Goal: Task Accomplishment & Management: Manage account settings

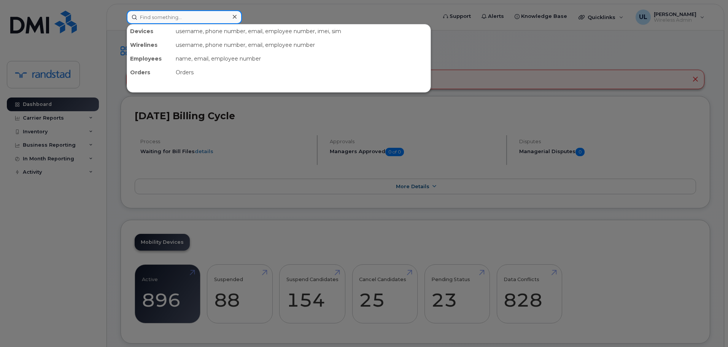
click at [228, 21] on input at bounding box center [184, 17] width 115 height 14
paste input "Djennane"
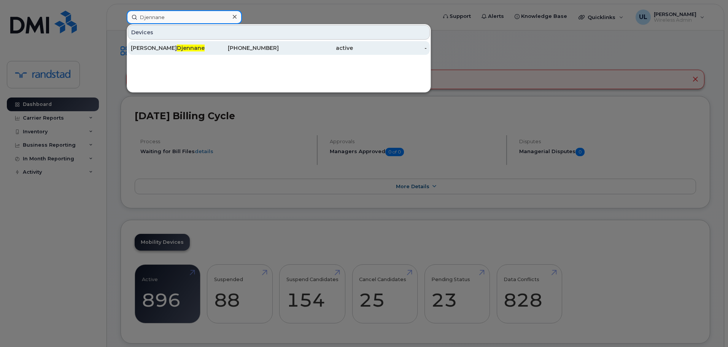
type input "Djennane"
click at [244, 51] on div "418-851-7085" at bounding box center [242, 48] width 74 height 8
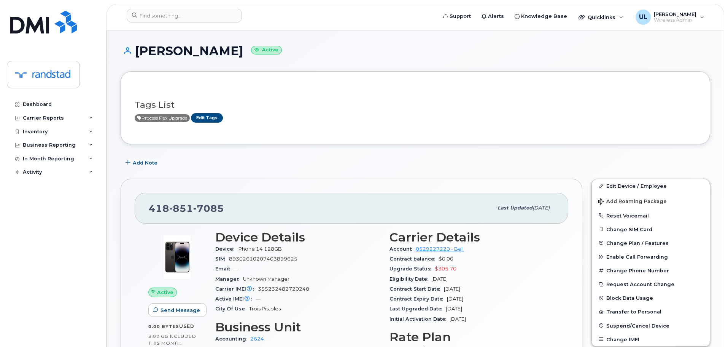
click at [196, 213] on span "7085" at bounding box center [208, 207] width 31 height 11
copy span "418 851 7085"
click at [185, 19] on input at bounding box center [184, 16] width 115 height 14
paste input "Glatin"
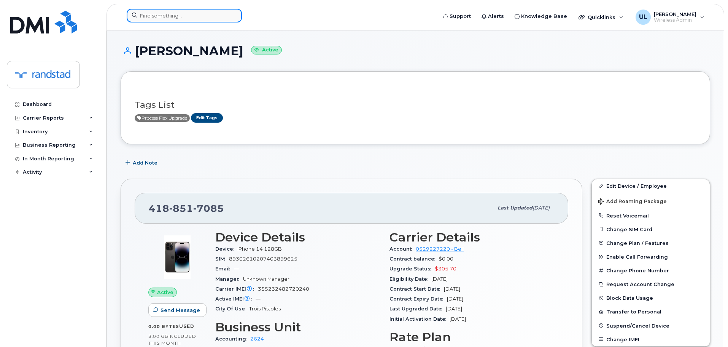
type input "Glatin"
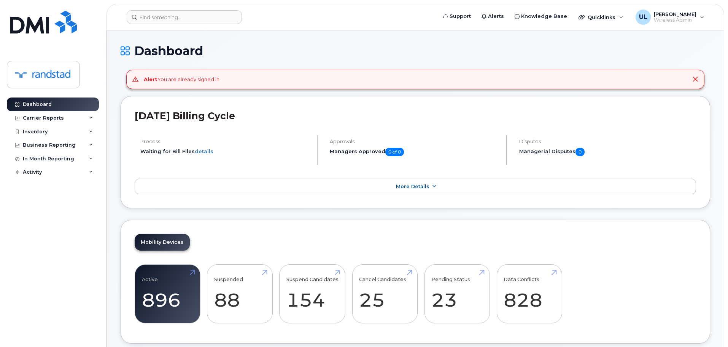
click at [209, 6] on header "Support Alerts Knowledge Base Quicklinks Suspend / Cancel Device Change SIM Car…" at bounding box center [416, 17] width 618 height 27
click at [204, 22] on input at bounding box center [184, 17] width 115 height 14
paste input "[PERSON_NAME]"
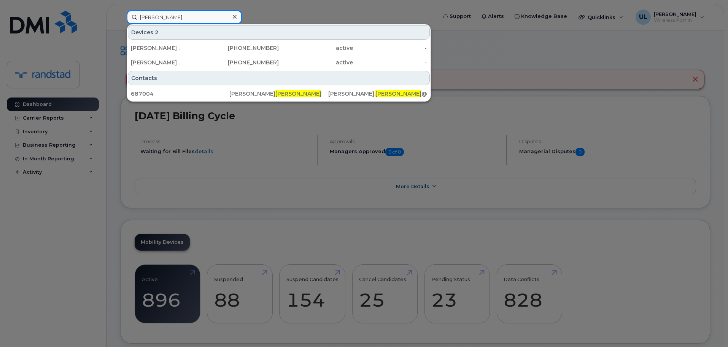
type input "[PERSON_NAME]"
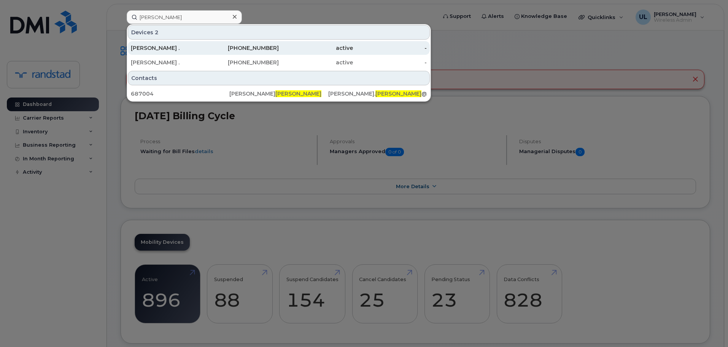
click at [181, 50] on div "[PERSON_NAME] ." at bounding box center [168, 48] width 74 height 8
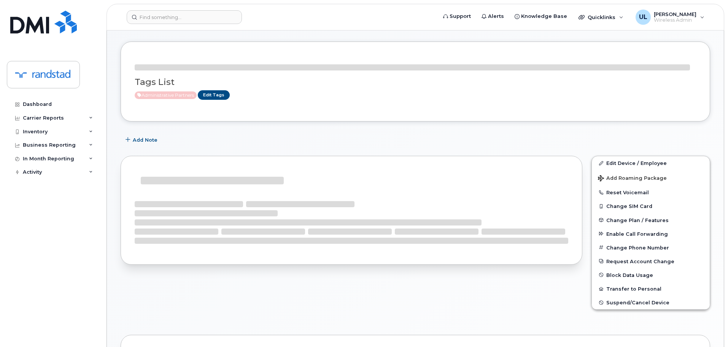
scroll to position [103, 0]
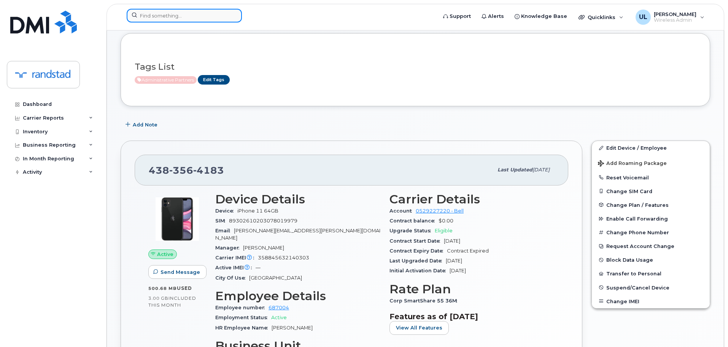
click at [213, 14] on input at bounding box center [184, 16] width 115 height 14
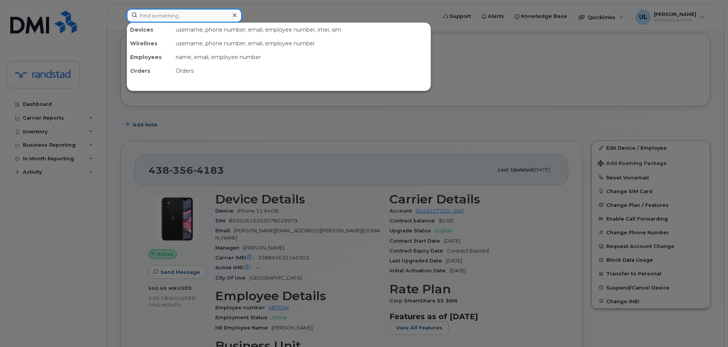
paste input "[PERSON_NAME]"
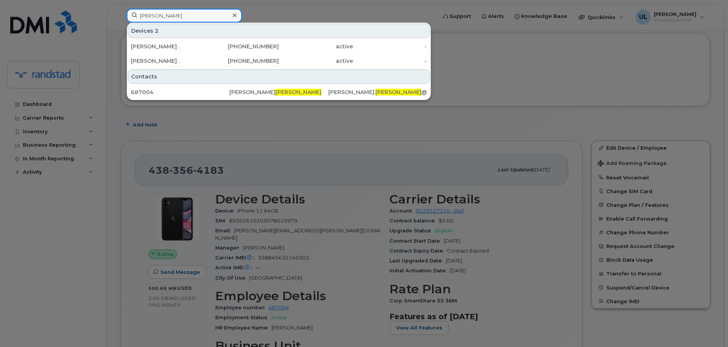
type input "[PERSON_NAME]"
click at [218, 58] on div "[PHONE_NUMBER]" at bounding box center [242, 61] width 74 height 8
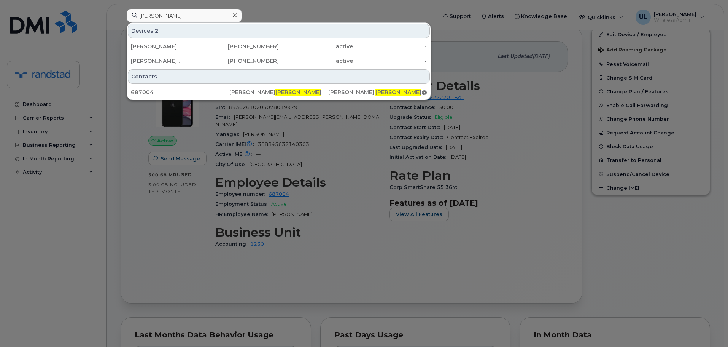
scroll to position [217, 0]
click at [218, 115] on div at bounding box center [364, 173] width 728 height 347
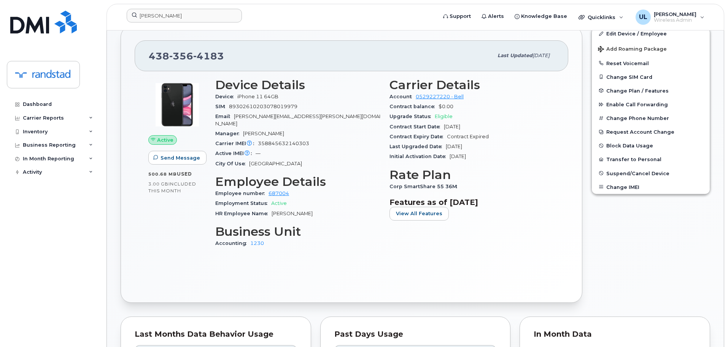
click at [192, 62] on div "438 356 4183" at bounding box center [321, 56] width 344 height 16
copy span "438 356 4183"
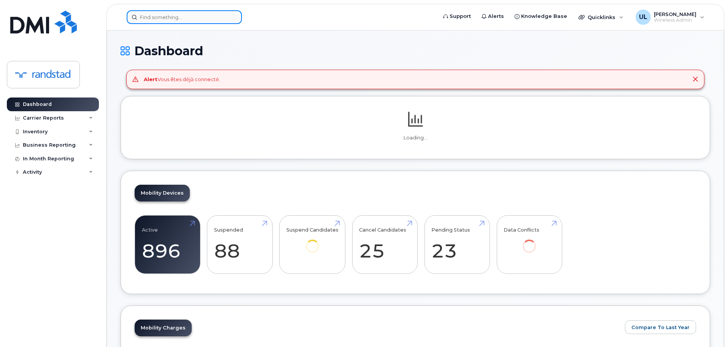
click at [231, 19] on div at bounding box center [184, 17] width 115 height 14
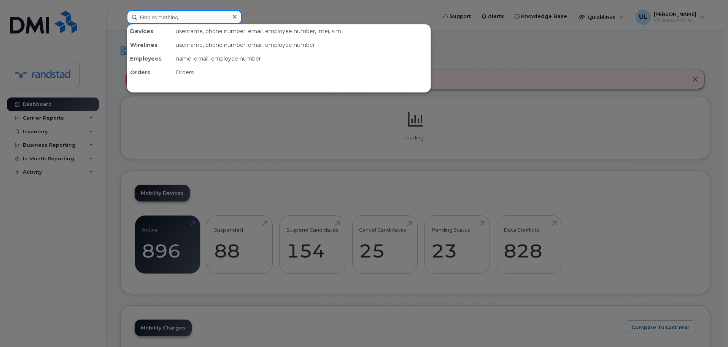
paste input "Abdoul Kader Salifou Seini"
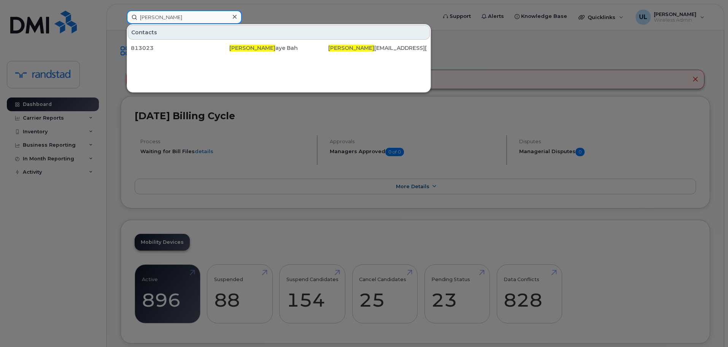
type input "Abdoul"
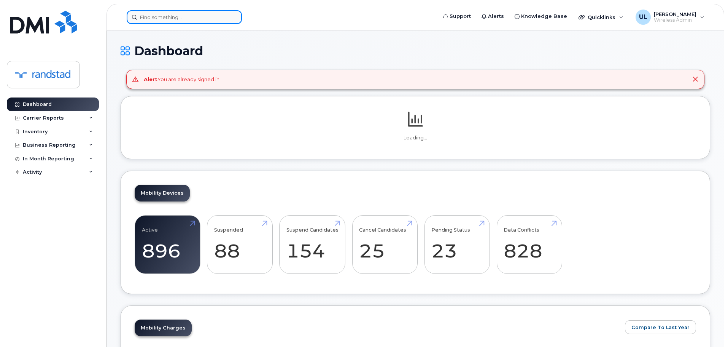
click at [212, 23] on input at bounding box center [184, 17] width 115 height 14
paste input "(438) 439-5082"
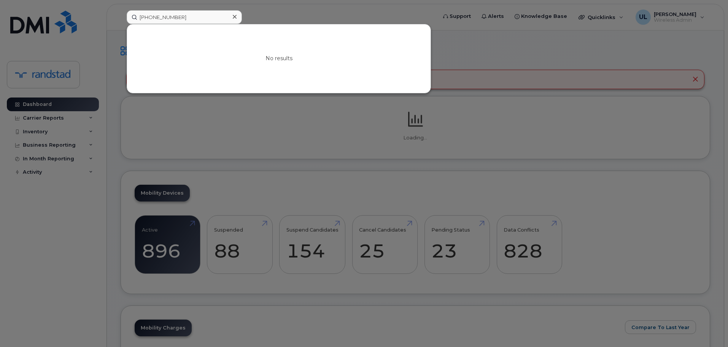
click at [192, 49] on div "No results" at bounding box center [279, 58] width 304 height 69
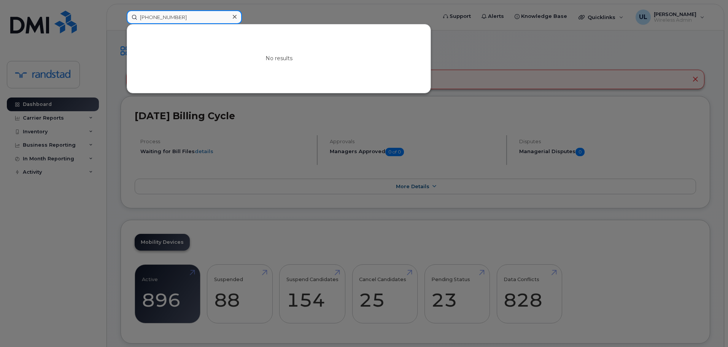
click at [199, 21] on input "(438) 439-5082" at bounding box center [184, 17] width 115 height 14
click at [209, 13] on input "4384395082" at bounding box center [184, 17] width 115 height 14
paste input "(289) 527-4525"
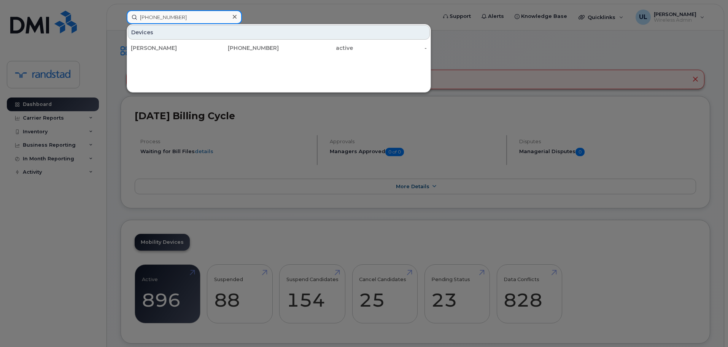
type input "(289) 527-4525"
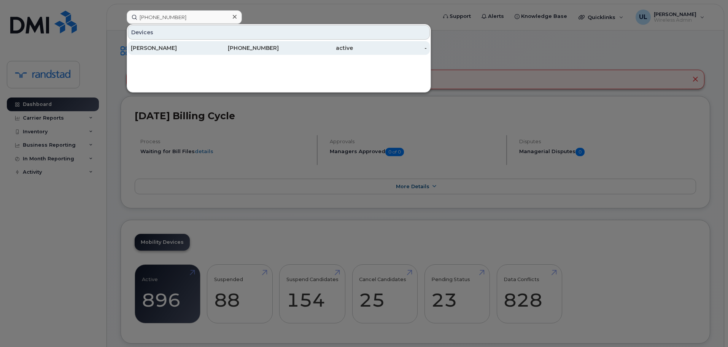
drag, startPoint x: 200, startPoint y: 48, endPoint x: 215, endPoint y: 53, distance: 16.1
click at [200, 48] on div "Simone Pantin" at bounding box center [168, 48] width 74 height 8
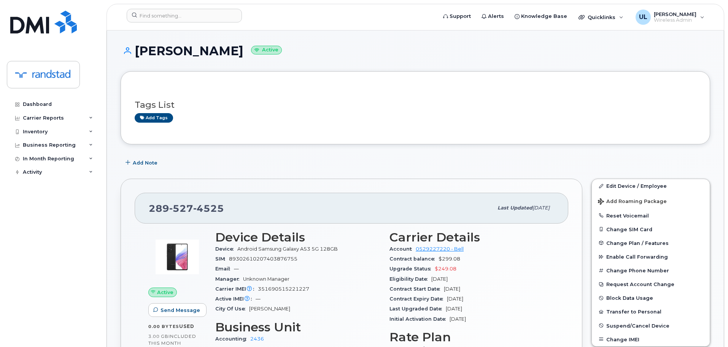
click at [197, 209] on span "4525" at bounding box center [208, 207] width 31 height 11
copy span "289 527 4525"
click at [158, 4] on div "Support Alerts Knowledge Base Quicklinks Suspend / Cancel Device Change SIM Car…" at bounding box center [416, 17] width 618 height 27
click at [163, 11] on input at bounding box center [184, 16] width 115 height 14
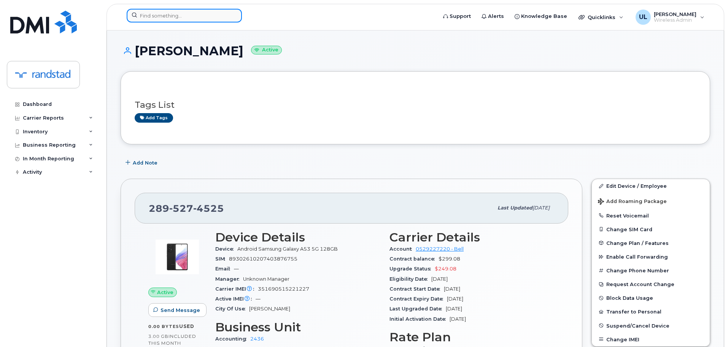
paste input "(438) 439-5082"
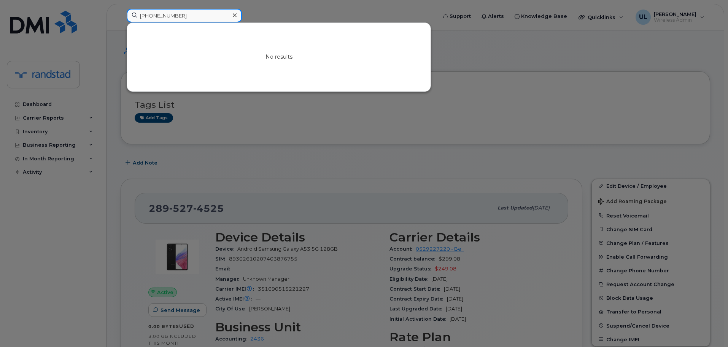
type input "(438) 439-5082"
click at [306, 172] on div at bounding box center [364, 173] width 728 height 347
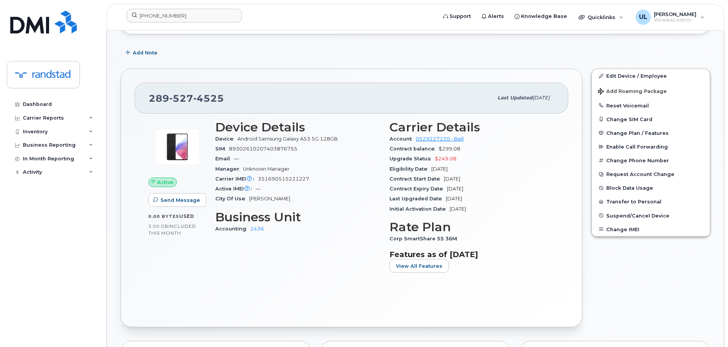
scroll to position [114, 0]
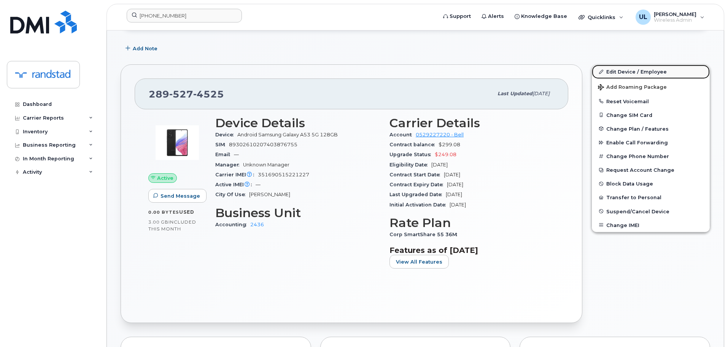
click at [642, 72] on link "Edit Device / Employee" at bounding box center [651, 72] width 118 height 14
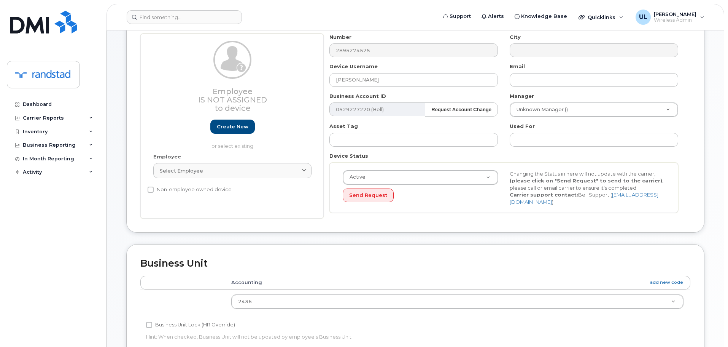
scroll to position [76, 0]
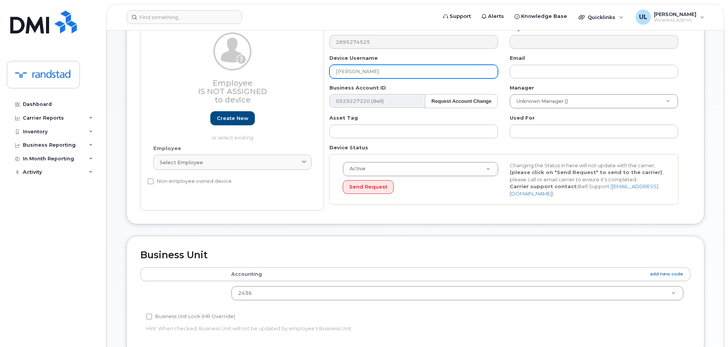
click at [395, 68] on input "[PERSON_NAME]" at bounding box center [414, 72] width 169 height 14
paste input "Abdoul Kader Salifou Seini"
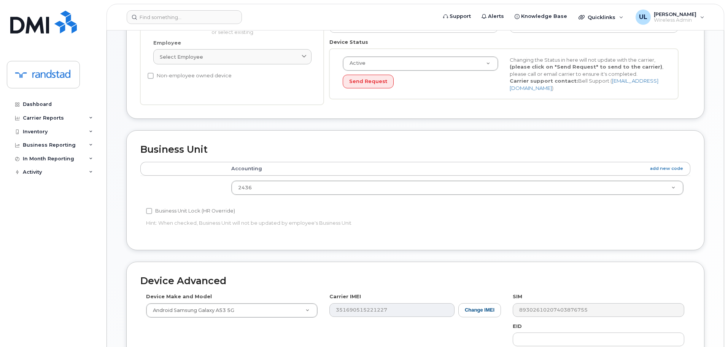
scroll to position [323, 0]
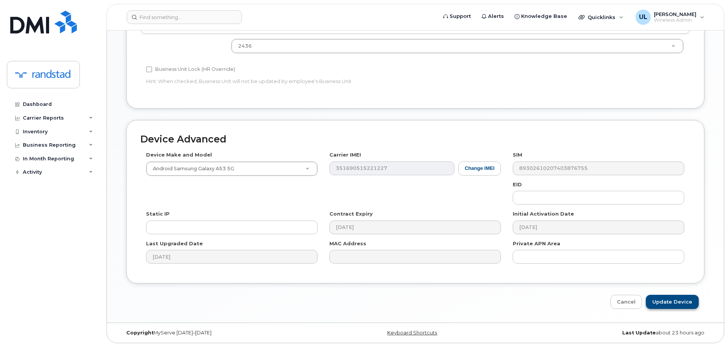
type input "Abdoul Kader Salifou Seini"
click at [655, 300] on input "Update Device" at bounding box center [672, 302] width 53 height 14
type input "Saving..."
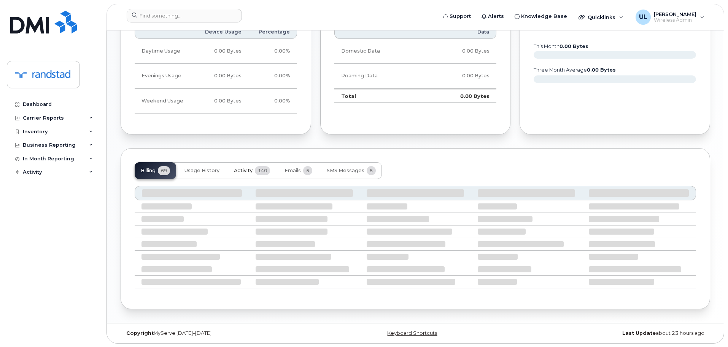
scroll to position [454, 0]
click at [247, 176] on button "Activity 140" at bounding box center [252, 170] width 48 height 17
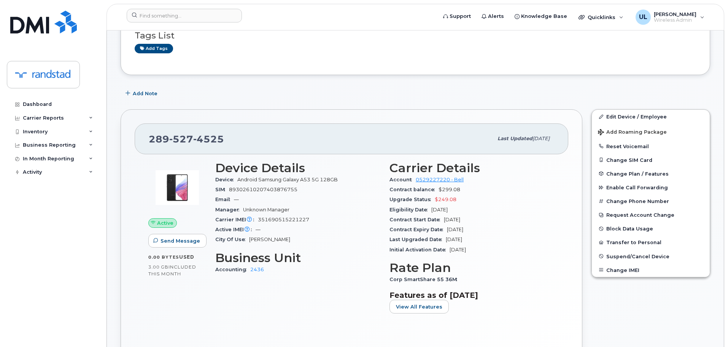
scroll to position [0, 0]
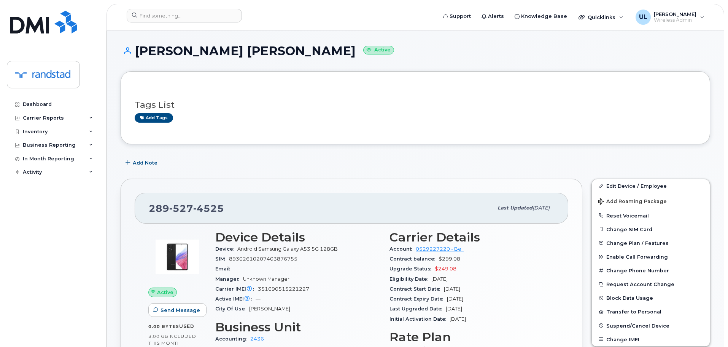
click at [310, 166] on div "Add Note" at bounding box center [416, 163] width 590 height 14
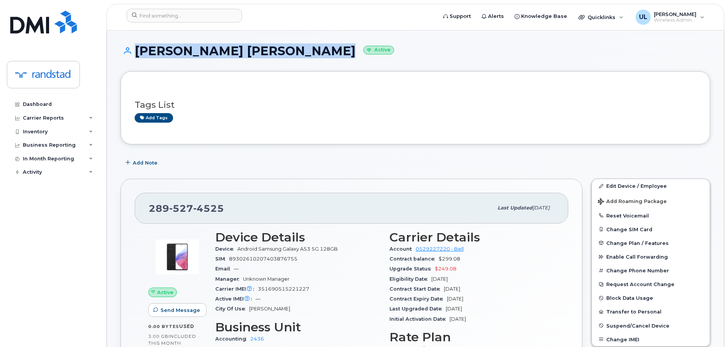
drag, startPoint x: 154, startPoint y: 57, endPoint x: 304, endPoint y: 57, distance: 150.3
click at [304, 57] on h1 "Abdoul Kader Salifou Seini Active" at bounding box center [416, 50] width 590 height 13
copy h1 "Abdoul Kader Salifou Seini"
click at [210, 59] on div "Abdoul Kader Salifou Seini Active" at bounding box center [416, 57] width 590 height 27
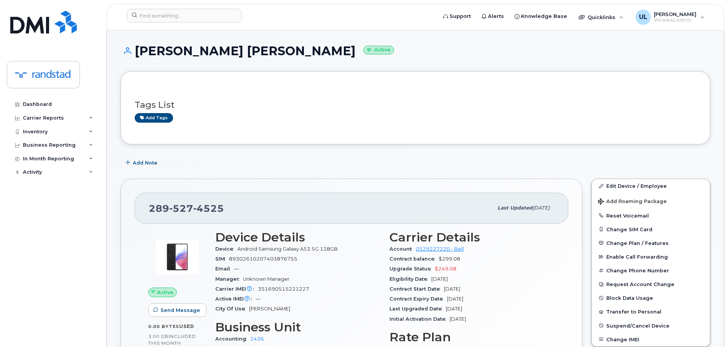
click at [185, 207] on span "527" at bounding box center [181, 207] width 24 height 11
copy span "289 527 4525"
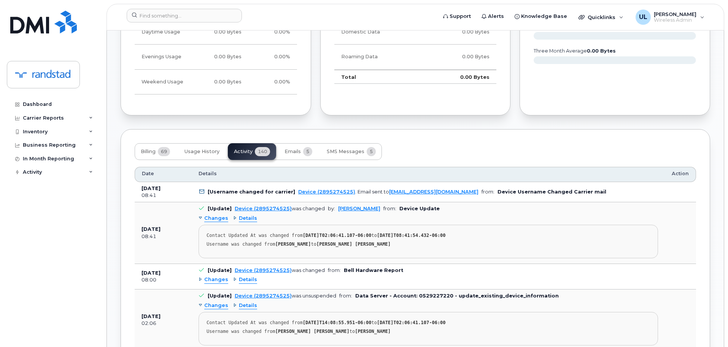
scroll to position [571, 0]
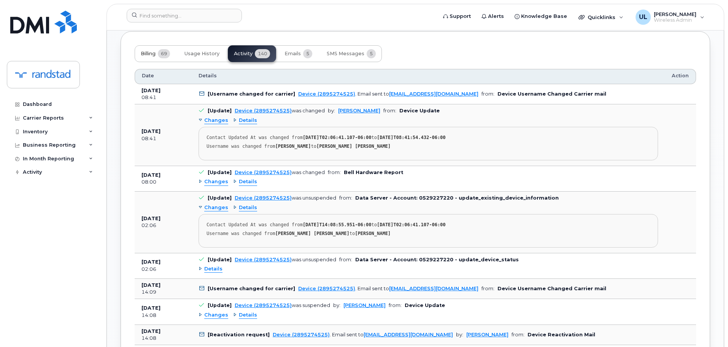
click at [169, 51] on span "69" at bounding box center [164, 53] width 12 height 9
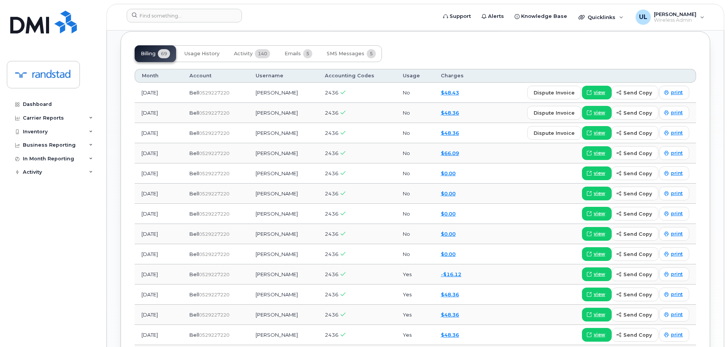
click at [288, 177] on td "Simone Pantin" at bounding box center [283, 173] width 69 height 20
copy td "Simone Pantin"
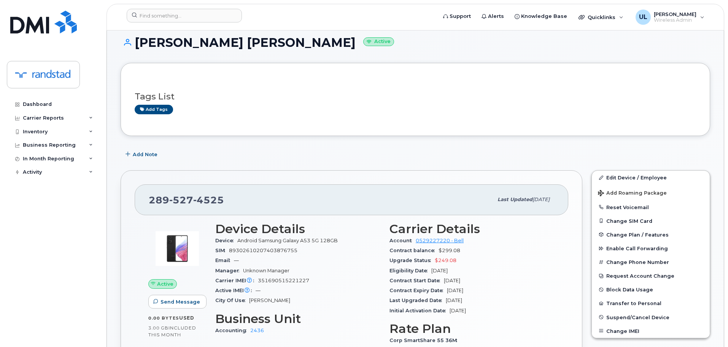
scroll to position [0, 0]
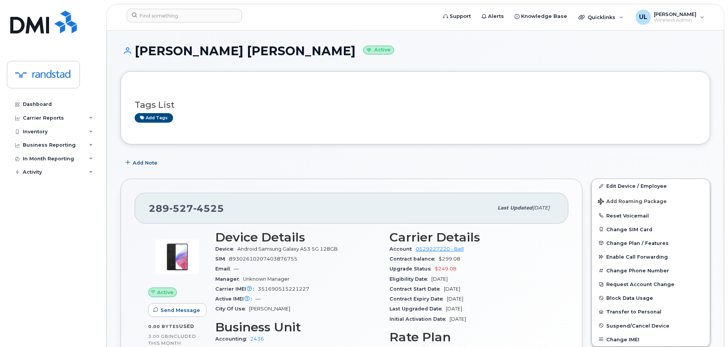
click at [222, 55] on h1 "Abdoul Kader Salifou Seini Active" at bounding box center [416, 50] width 590 height 13
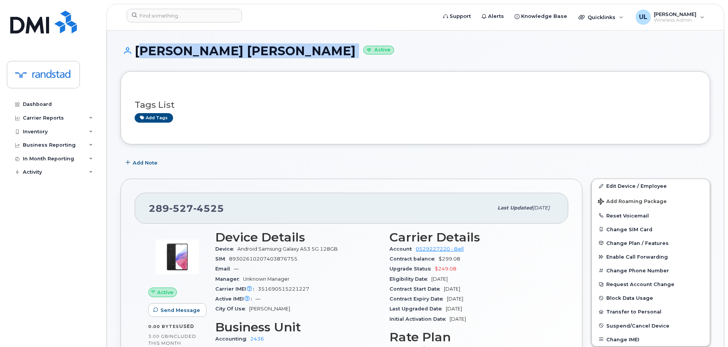
click at [222, 55] on h1 "Abdoul Kader Salifou Seini Active" at bounding box center [416, 50] width 590 height 13
copy h1 "Abdoul Kader Salifou Seini"
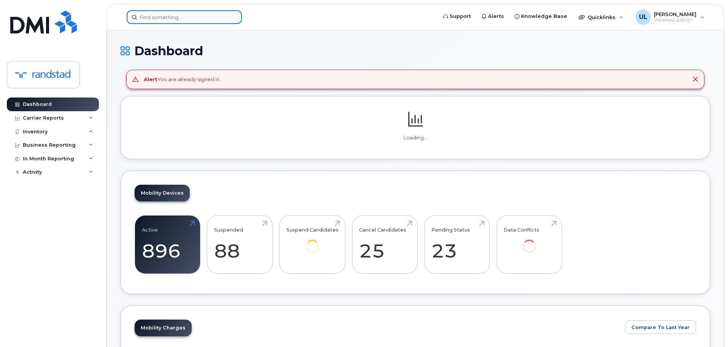
click at [211, 20] on input at bounding box center [184, 17] width 115 height 14
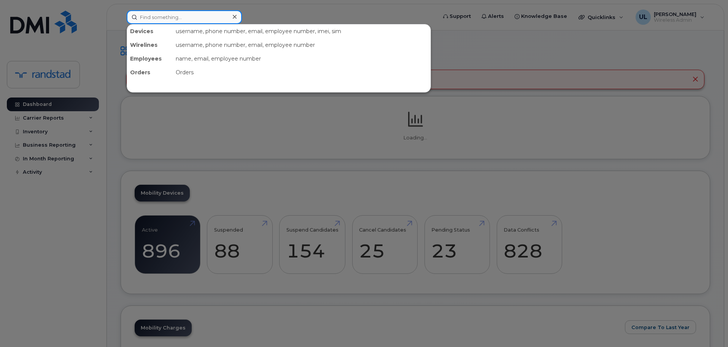
paste input "[PHONE_NUMBER]"
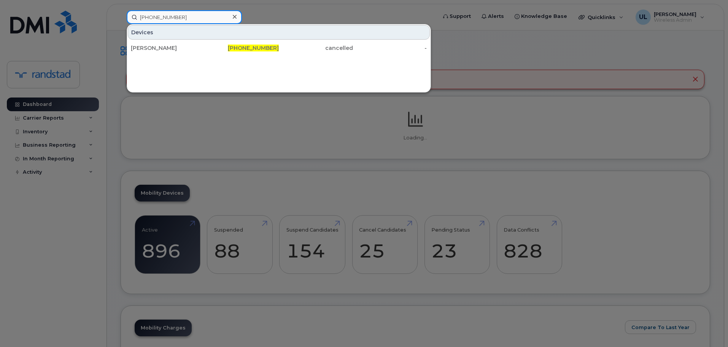
type input "[PHONE_NUMBER]"
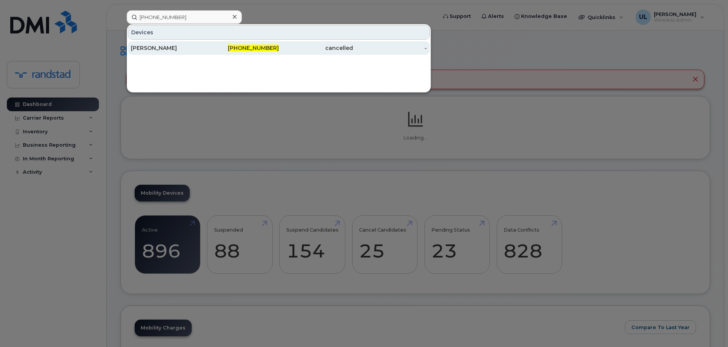
click at [205, 51] on div "[PHONE_NUMBER]" at bounding box center [242, 48] width 74 height 8
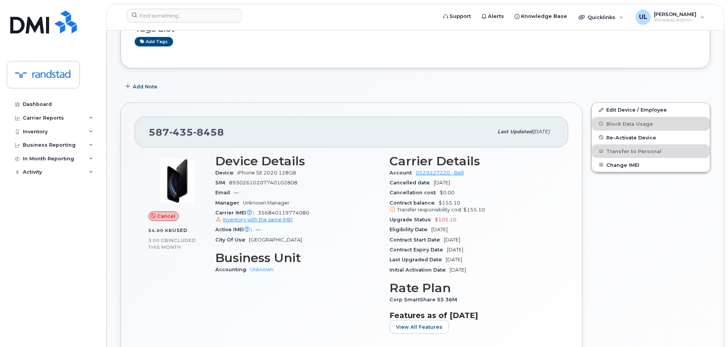
scroll to position [152, 0]
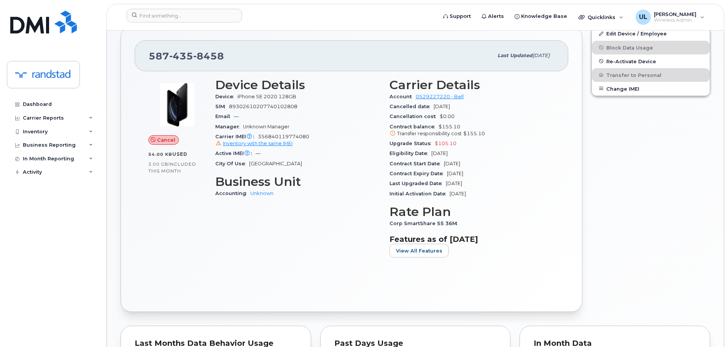
click at [285, 133] on div "Carrier IMEI Carrier IMEI is reported during the last billing cycle or change o…" at bounding box center [297, 140] width 165 height 17
copy span "356840119774080"
click at [189, 16] on input at bounding box center [184, 16] width 115 height 14
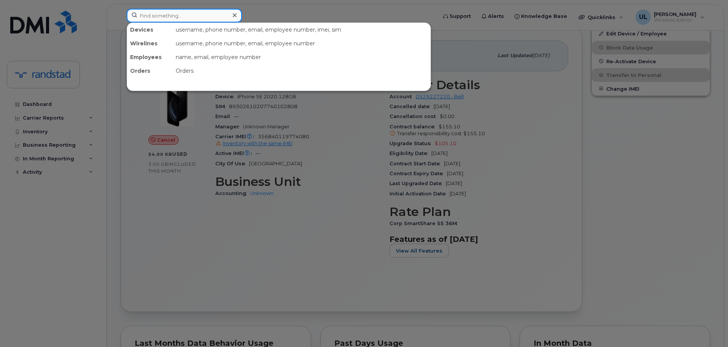
paste input "356840119774080"
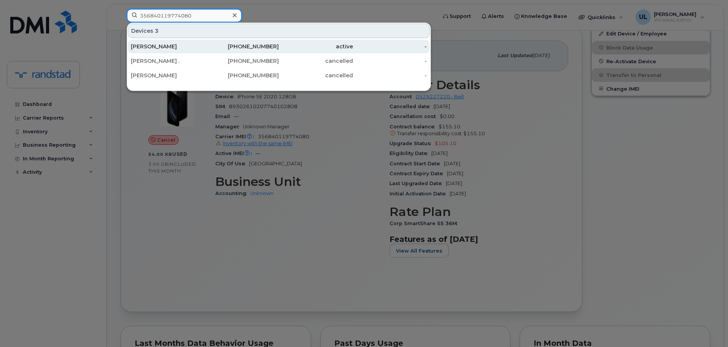
type input "356840119774080"
click at [215, 48] on div "416-948-8969" at bounding box center [242, 47] width 74 height 8
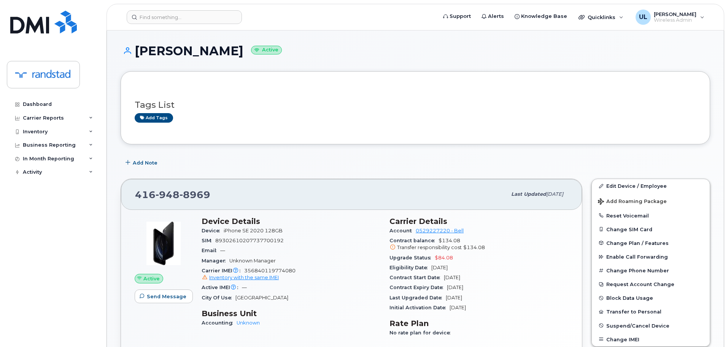
drag, startPoint x: 136, startPoint y: 51, endPoint x: 248, endPoint y: 51, distance: 111.9
click at [248, 51] on h1 "[PERSON_NAME] Active" at bounding box center [416, 50] width 590 height 13
copy h1 "[PERSON_NAME]"
click at [400, 114] on div "Add tags" at bounding box center [413, 118] width 556 height 10
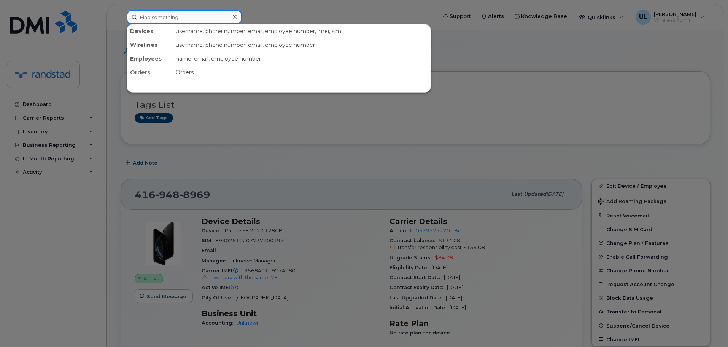
click at [218, 16] on input at bounding box center [184, 17] width 115 height 14
paste input "4389261674"
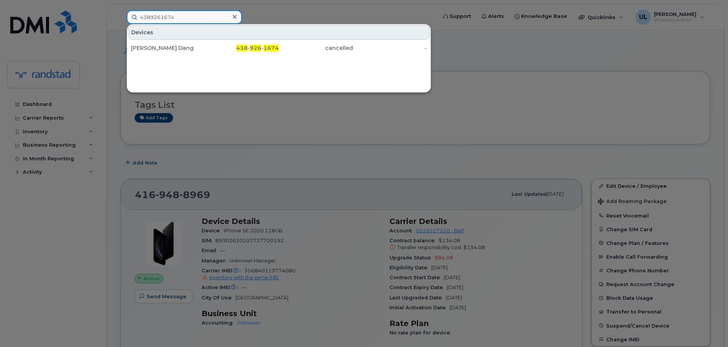
type input "4389261674"
drag, startPoint x: 198, startPoint y: 49, endPoint x: 296, endPoint y: 120, distance: 121.3
click at [198, 49] on div "[PERSON_NAME] Dang" at bounding box center [168, 48] width 74 height 8
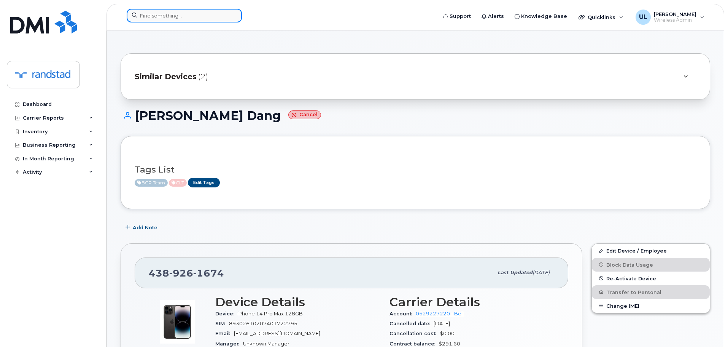
click at [205, 13] on input at bounding box center [184, 16] width 115 height 14
paste input "5142585936"
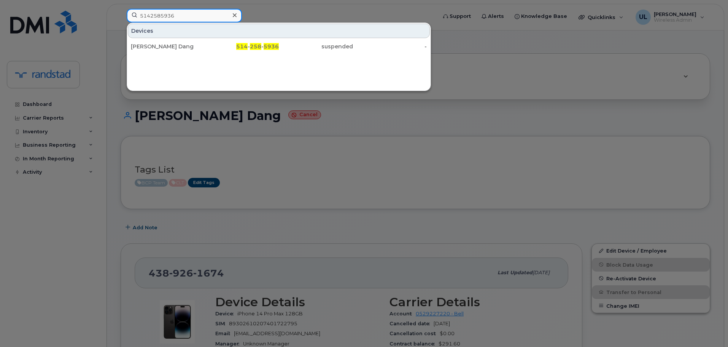
type input "5142585936"
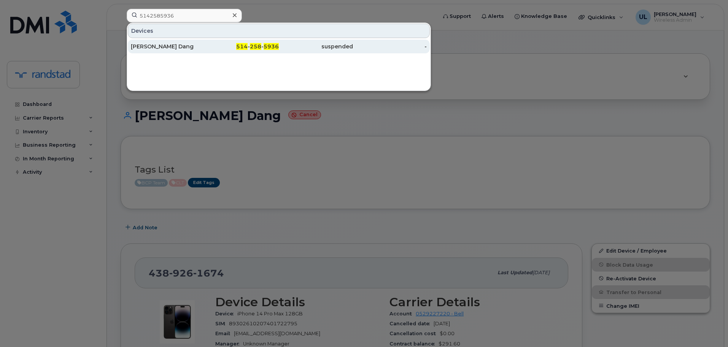
click at [208, 52] on div "514 - 258 - 5936" at bounding box center [242, 47] width 74 height 14
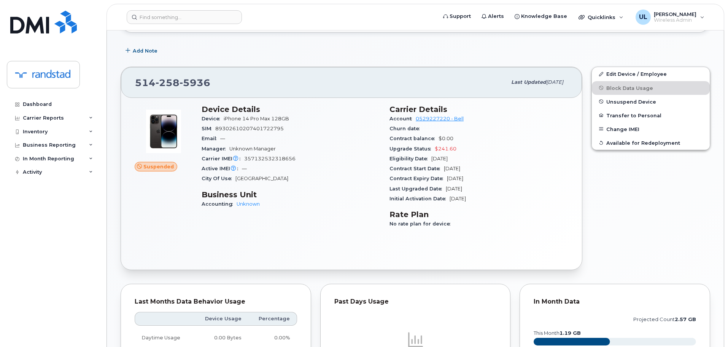
scroll to position [69, 0]
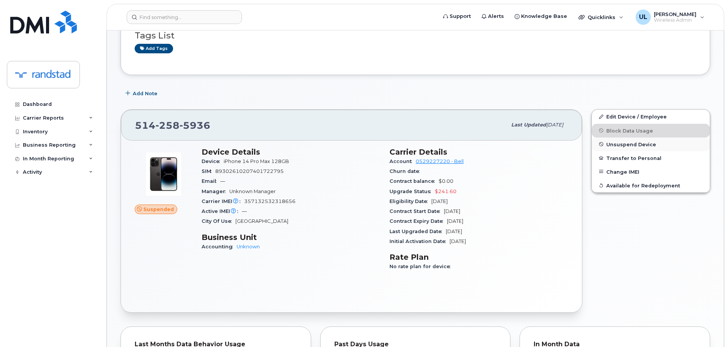
click at [604, 143] on span "button" at bounding box center [601, 144] width 6 height 6
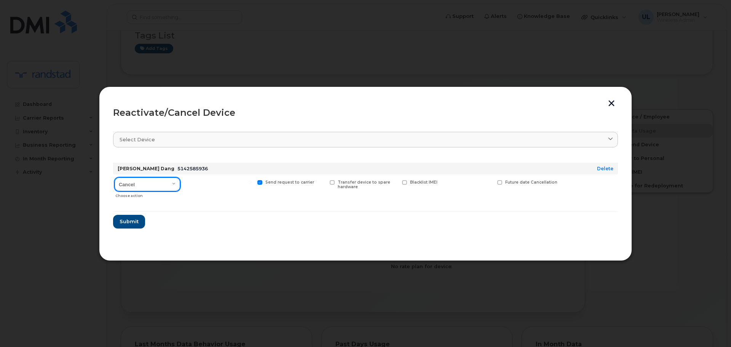
click at [137, 186] on select "Cancel Suspend - Extend Suspension Reactivate" at bounding box center [147, 184] width 65 height 14
select select "[object Object]"
click at [115, 177] on select "Cancel Suspend - Extend Suspension Reactivate" at bounding box center [147, 184] width 65 height 14
click at [137, 221] on span "Submit" at bounding box center [128, 221] width 19 height 7
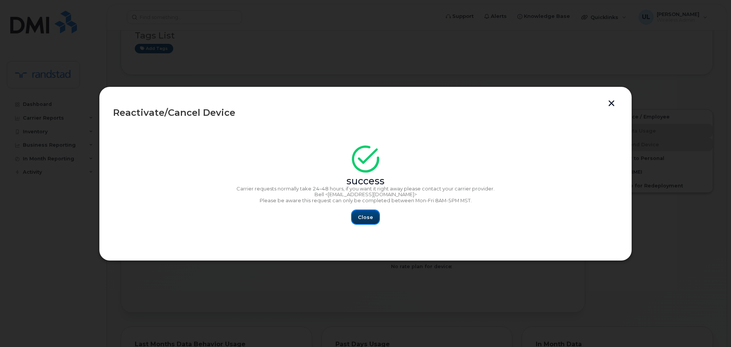
click at [369, 217] on span "Close" at bounding box center [365, 216] width 15 height 7
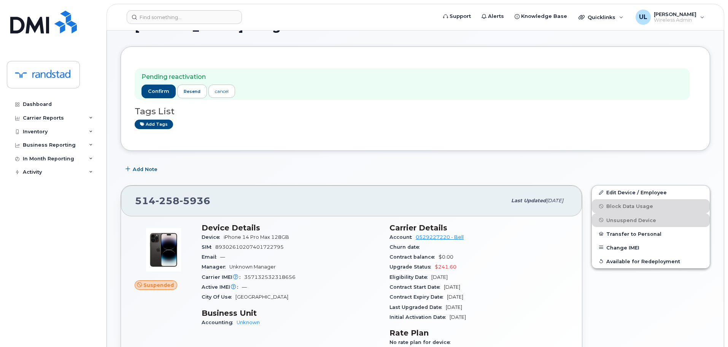
scroll to position [38, 0]
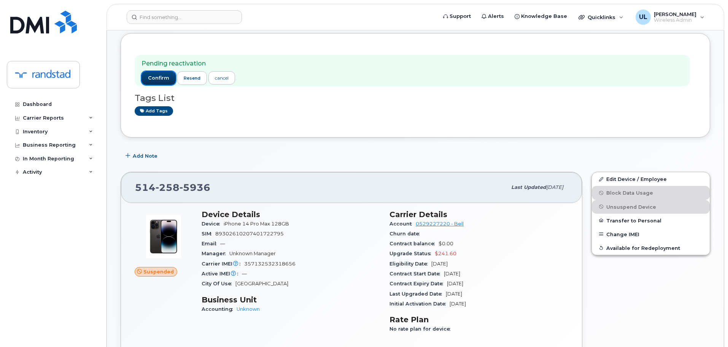
click at [156, 80] on span "confirm" at bounding box center [158, 78] width 21 height 7
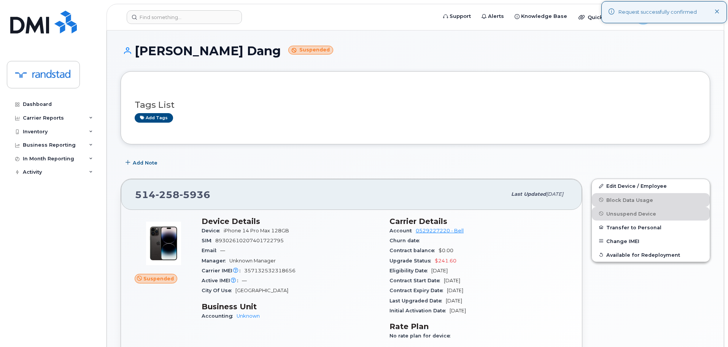
scroll to position [76, 0]
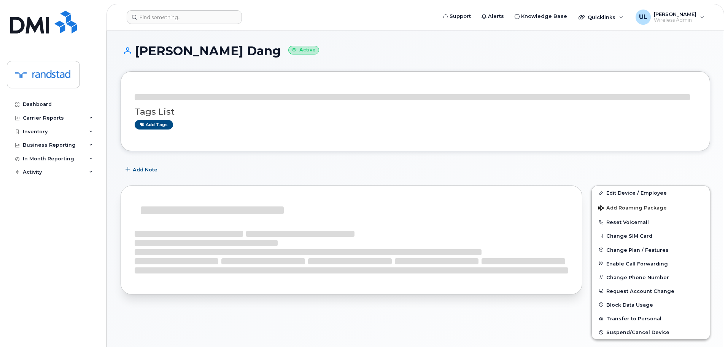
scroll to position [76, 0]
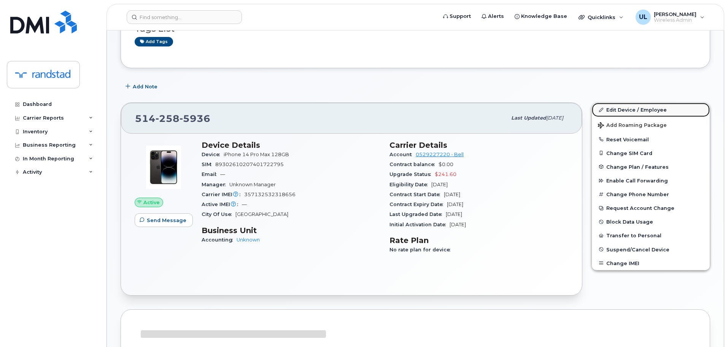
click at [604, 113] on link "Edit Device / Employee" at bounding box center [651, 110] width 118 height 14
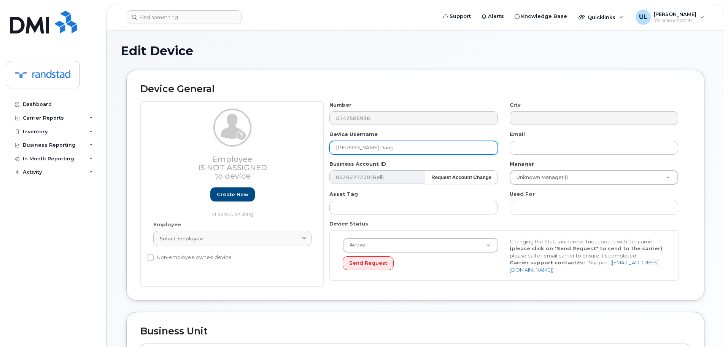
click at [368, 149] on input "Minh Tri Dang" at bounding box center [414, 148] width 169 height 14
paste input "[PERSON_NAME]"
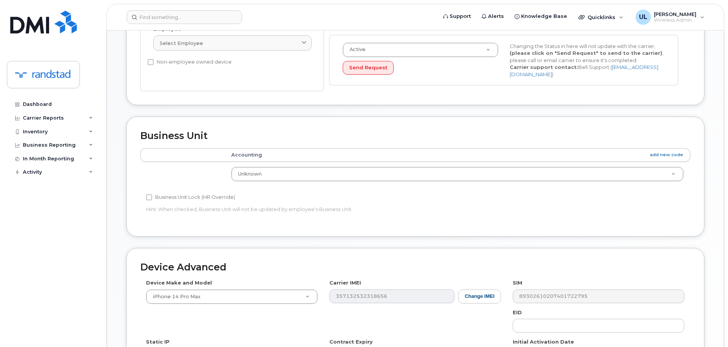
scroll to position [323, 0]
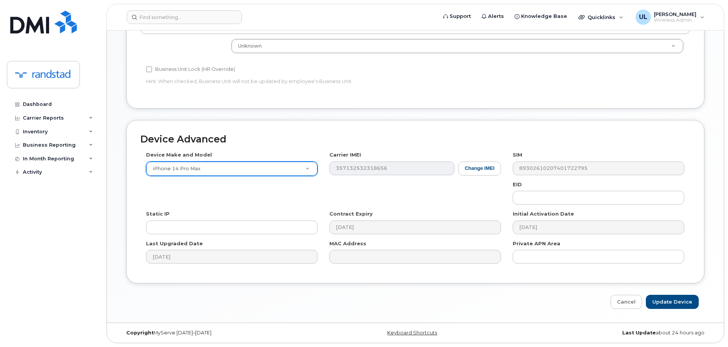
type input "Ronald Mondal"
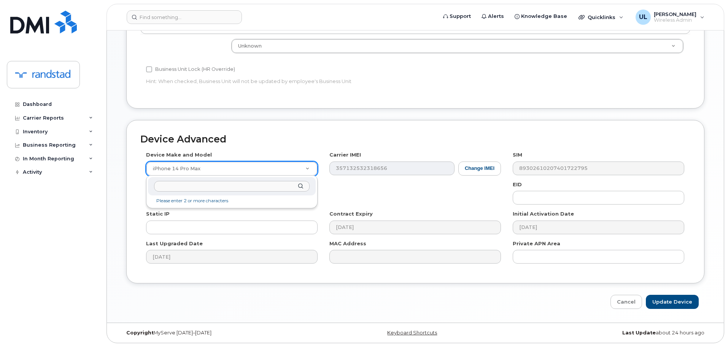
click at [259, 182] on input "text" at bounding box center [232, 186] width 156 height 11
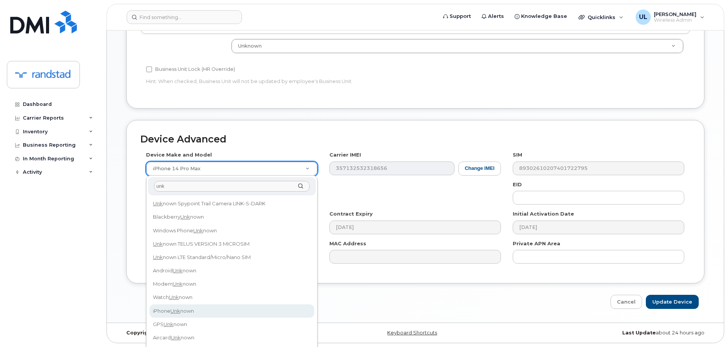
type input "unk"
select select "185"
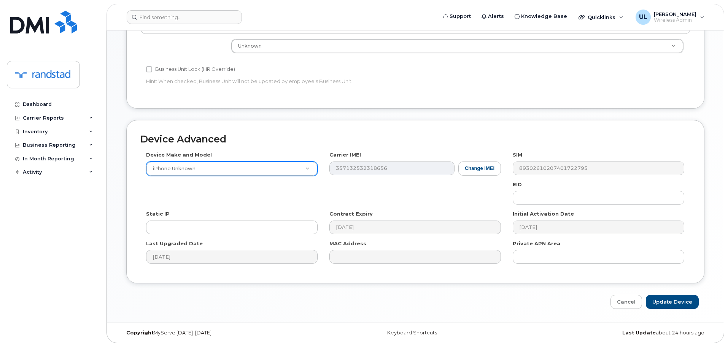
click at [700, 307] on div "Cancel Update Device" at bounding box center [415, 302] width 578 height 14
click at [676, 297] on input "Update Device" at bounding box center [672, 302] width 53 height 14
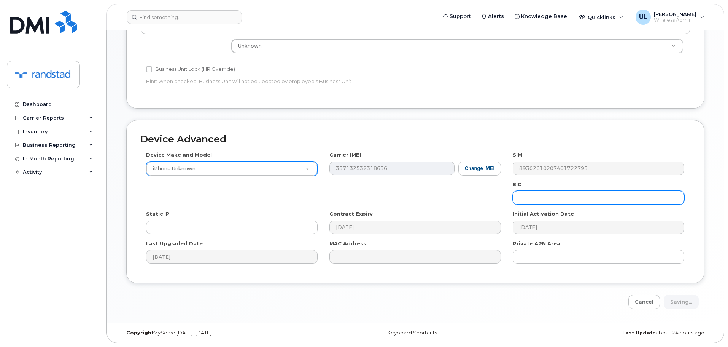
type input "Saving..."
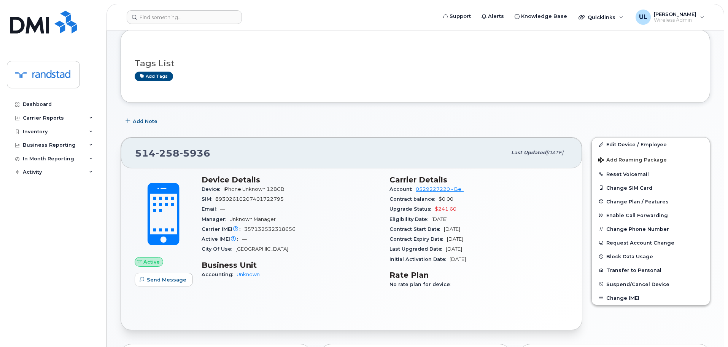
scroll to position [76, 0]
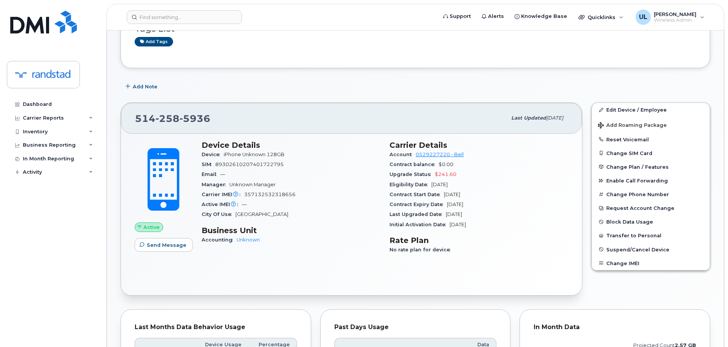
click at [198, 117] on span "5936" at bounding box center [195, 118] width 31 height 11
copy span "514 258 5936"
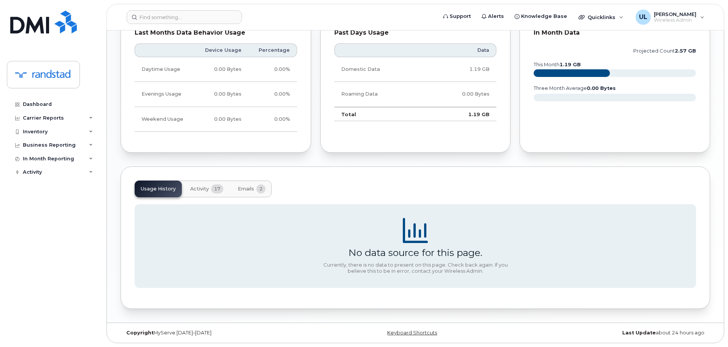
click at [266, 187] on button "Emails 2" at bounding box center [252, 188] width 40 height 17
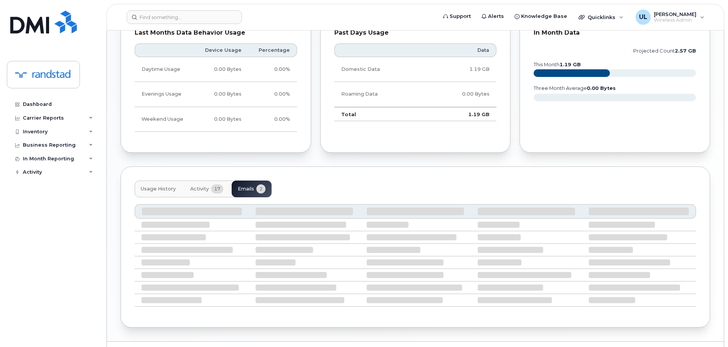
scroll to position [327, 0]
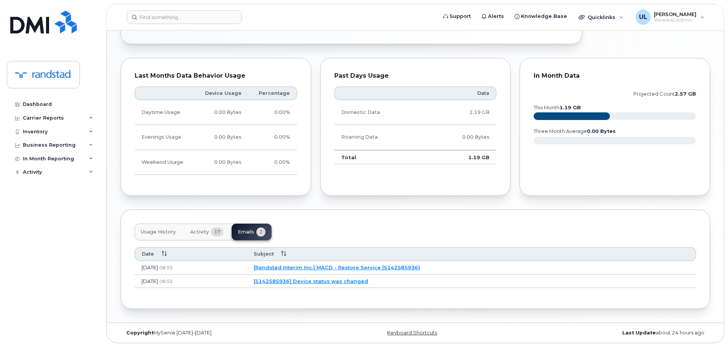
click at [143, 226] on button "Usage History" at bounding box center [158, 231] width 47 height 17
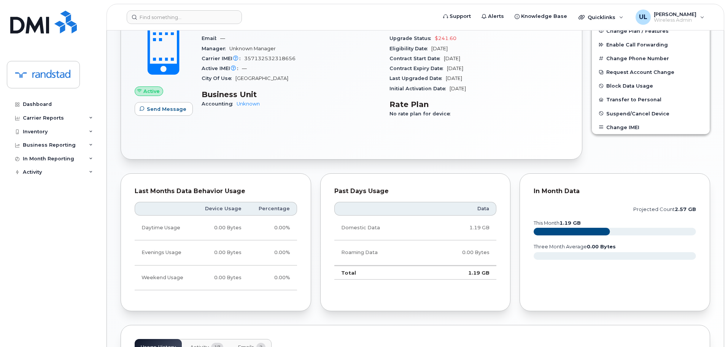
scroll to position [99, 0]
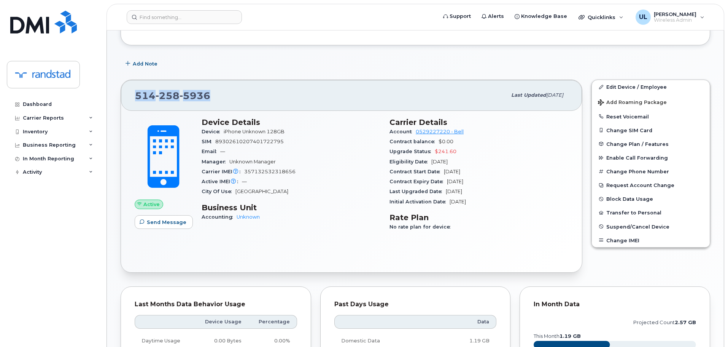
click at [174, 103] on div "514 258 5936" at bounding box center [321, 95] width 372 height 16
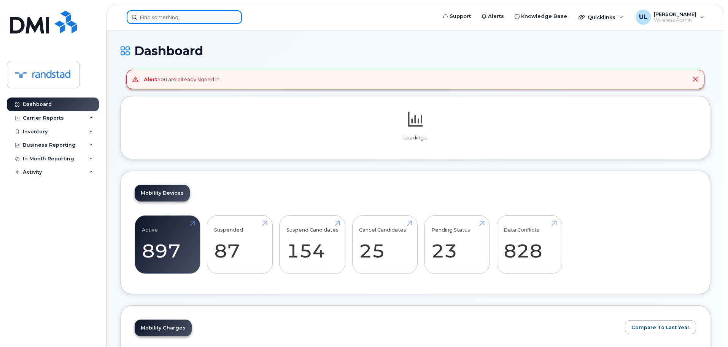
click at [191, 20] on input at bounding box center [184, 17] width 115 height 14
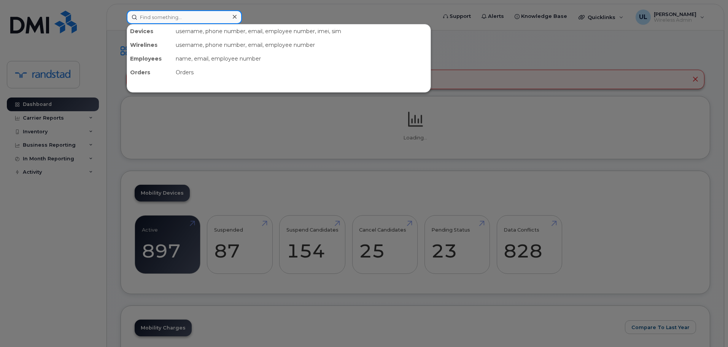
paste input "4185170086"
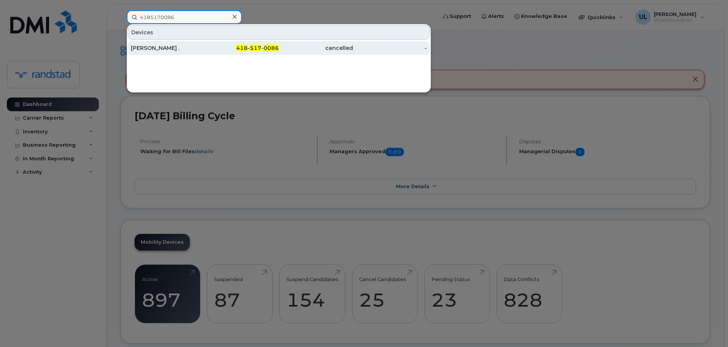
type input "4185170086"
click at [215, 51] on div "418 - 517 - 0086" at bounding box center [242, 48] width 74 height 8
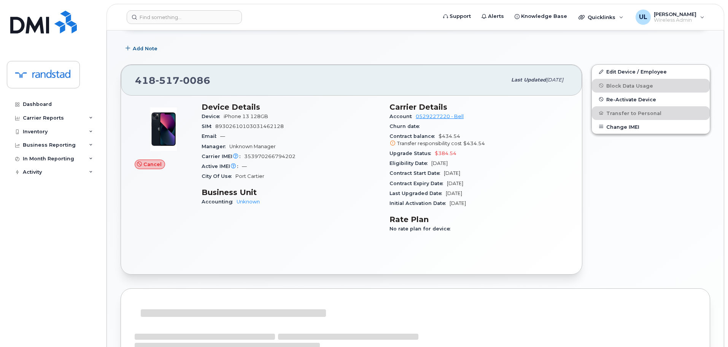
scroll to position [107, 0]
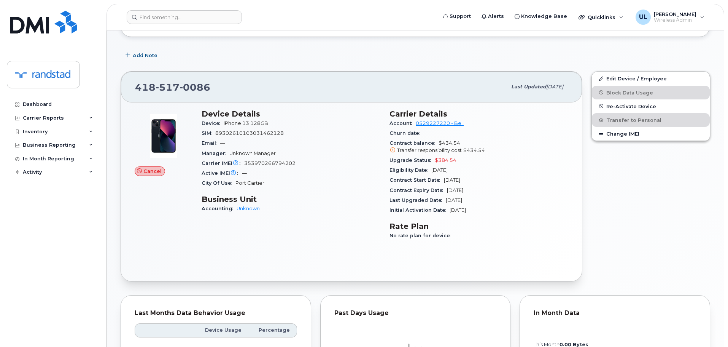
click at [284, 161] on span "353970266794202" at bounding box center [269, 163] width 51 height 6
copy span "353970266794202"
click at [207, 14] on input at bounding box center [184, 17] width 115 height 14
paste input "353970266794202"
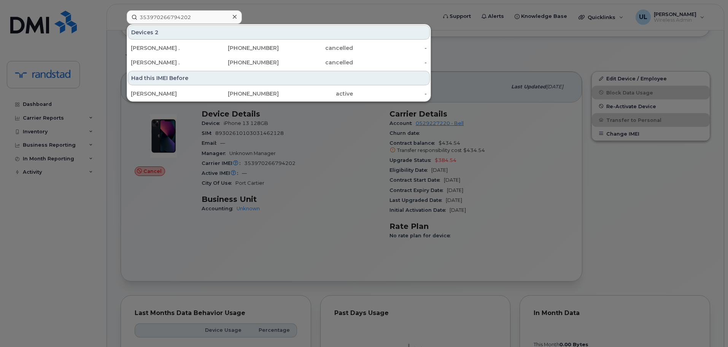
click at [301, 139] on div at bounding box center [364, 173] width 728 height 347
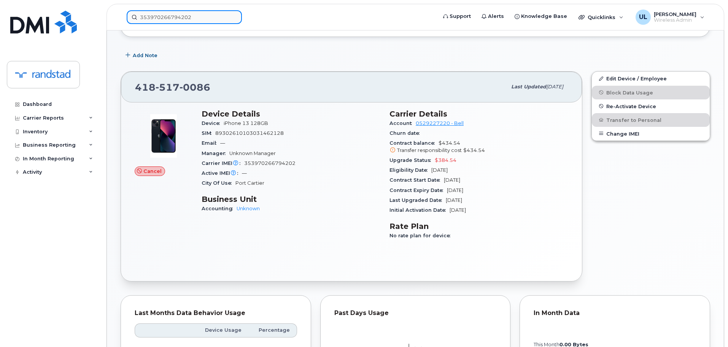
click at [180, 15] on input "353970266794202" at bounding box center [184, 17] width 115 height 14
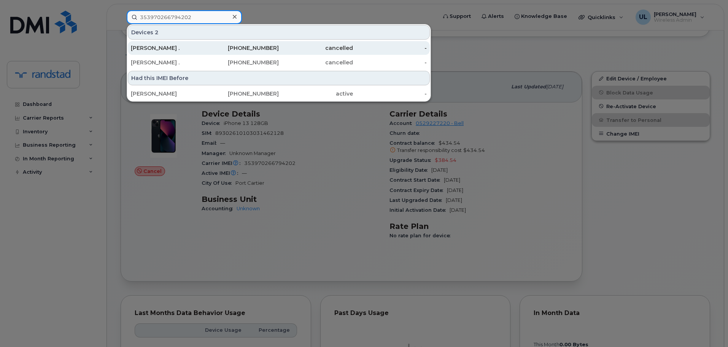
paste input "5144756388"
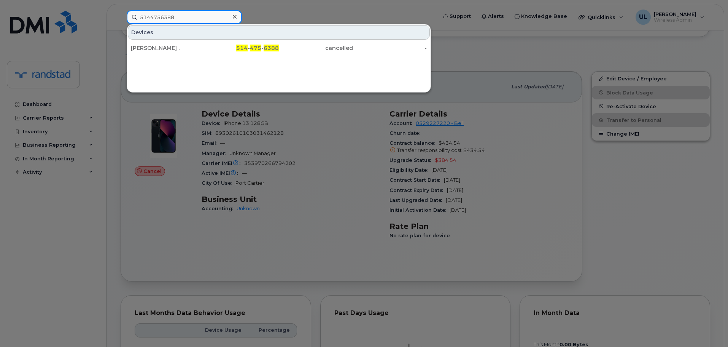
type input "5144756388"
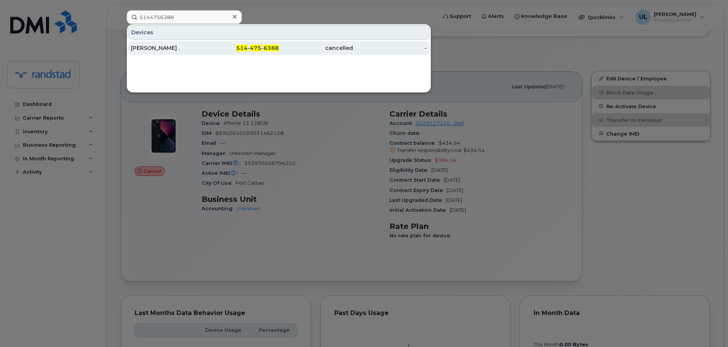
click at [191, 53] on div "Peggy ." at bounding box center [168, 48] width 74 height 14
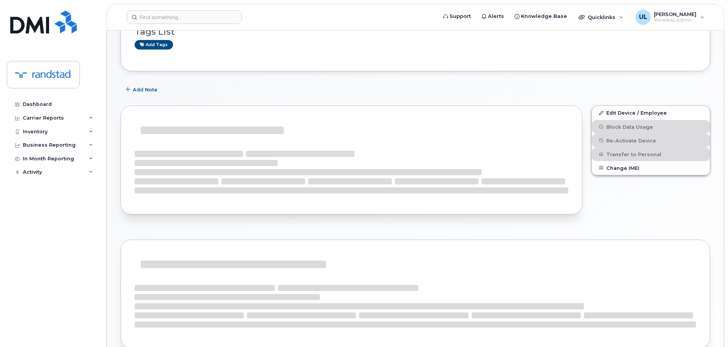
scroll to position [76, 0]
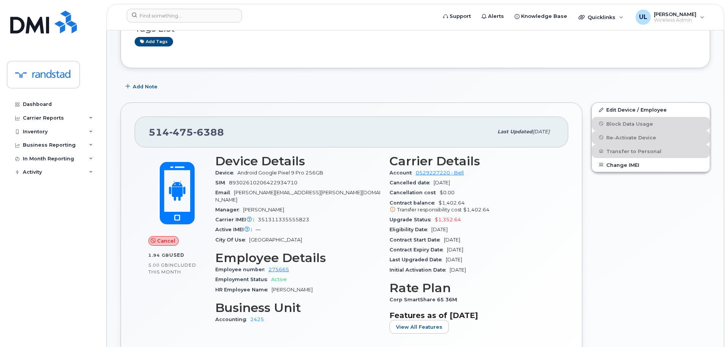
click at [279, 217] on span "351311335555823" at bounding box center [283, 220] width 51 height 6
copy span "351311335555823"
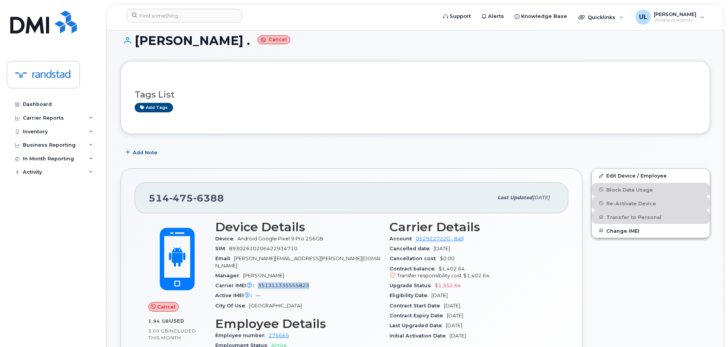
scroll to position [0, 0]
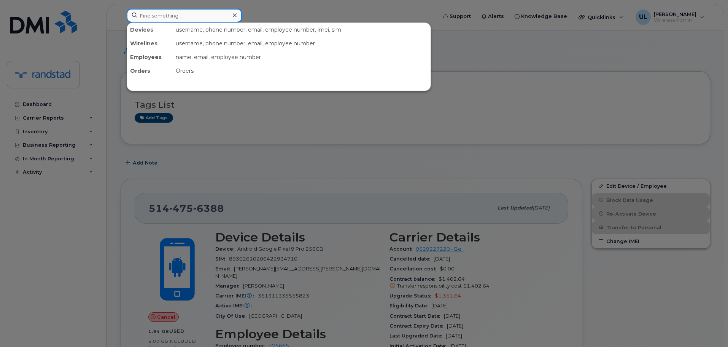
click at [214, 18] on input at bounding box center [184, 16] width 115 height 14
paste input "351311335555823"
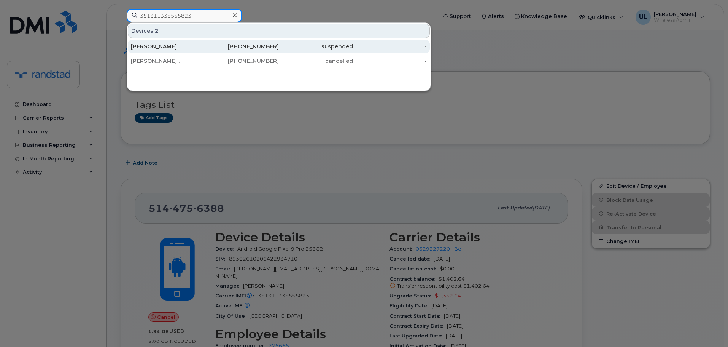
type input "351311335555823"
click at [217, 46] on div "438-449-4894" at bounding box center [242, 47] width 74 height 8
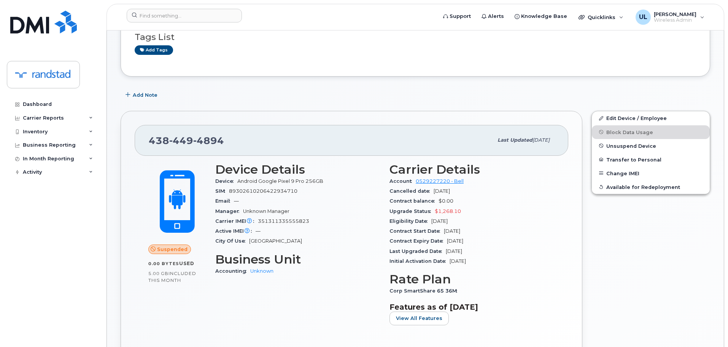
scroll to position [190, 0]
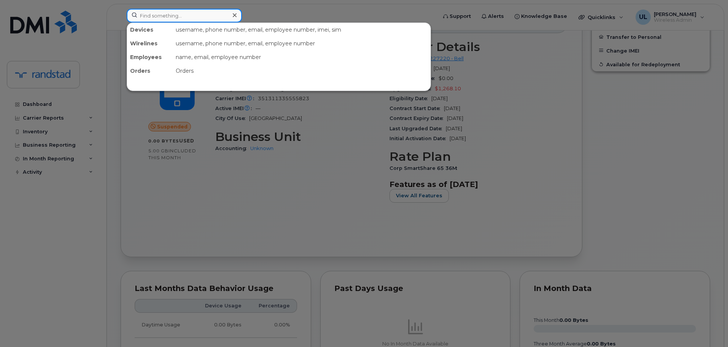
click at [209, 12] on input at bounding box center [184, 16] width 115 height 14
paste input "5146419455"
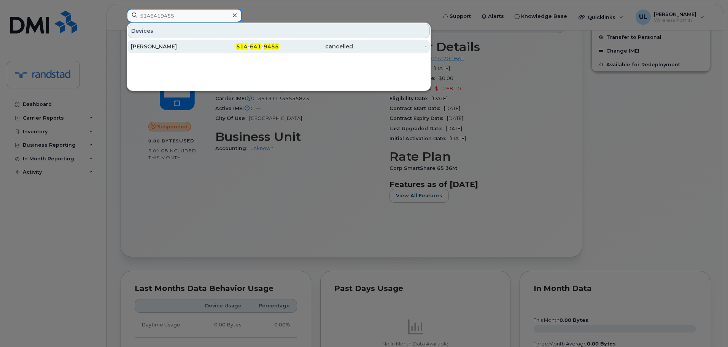
paste input "6134069749"
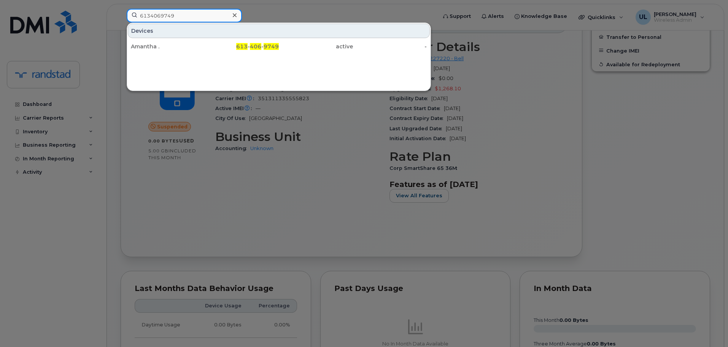
type input "6134069749"
drag, startPoint x: 201, startPoint y: 51, endPoint x: 220, endPoint y: 58, distance: 19.9
click at [201, 51] on div "Amantha ." at bounding box center [168, 47] width 74 height 14
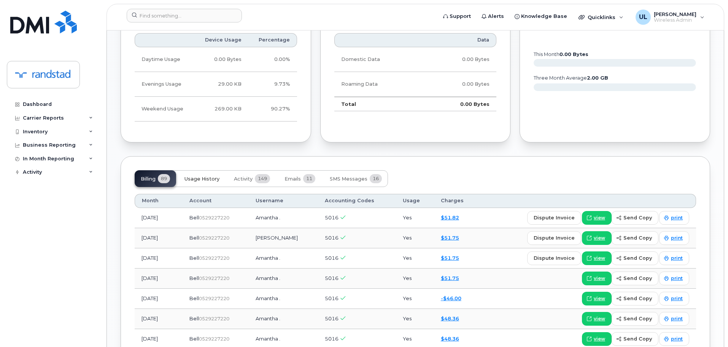
click at [205, 179] on span "Usage History" at bounding box center [202, 179] width 35 height 6
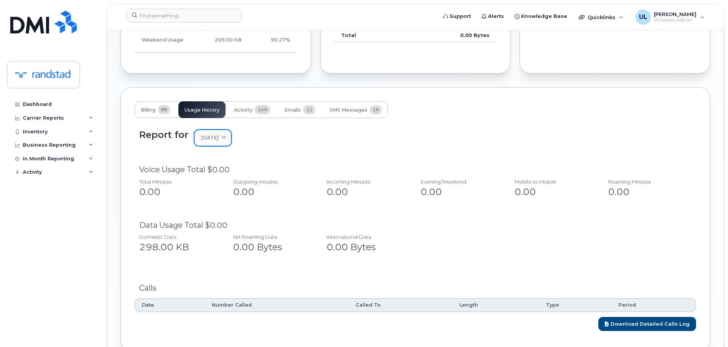
scroll to position [492, 0]
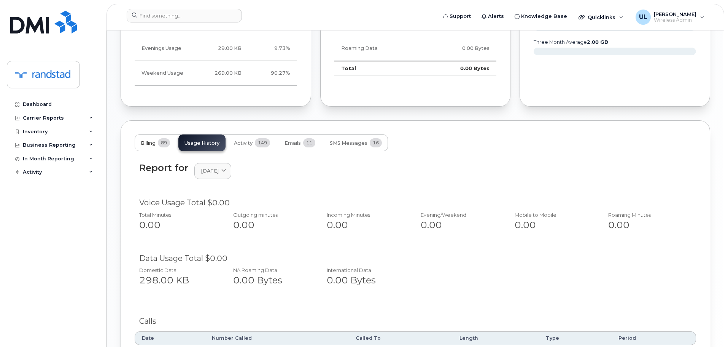
click at [161, 144] on span "89" at bounding box center [164, 142] width 12 height 9
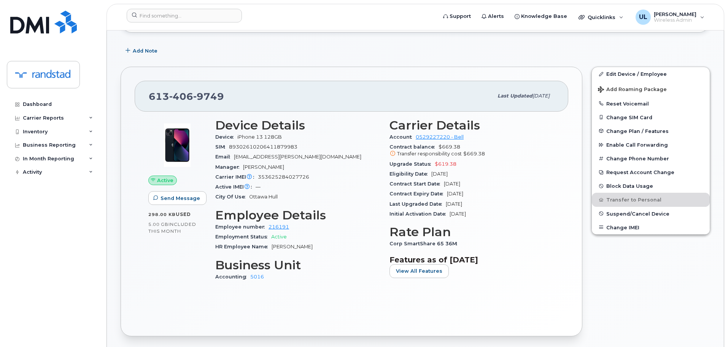
scroll to position [0, 0]
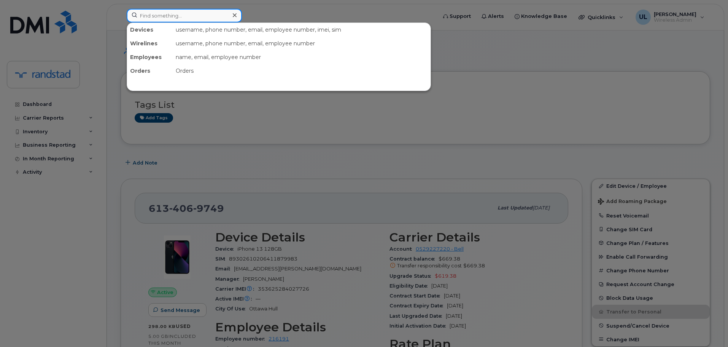
click at [226, 14] on input at bounding box center [184, 16] width 115 height 14
paste input "5149758017"
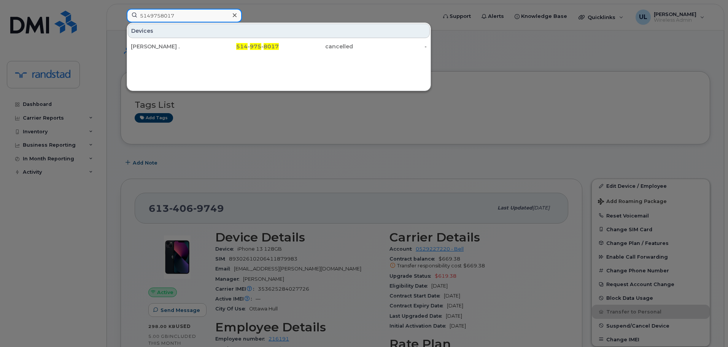
type input "5149758017"
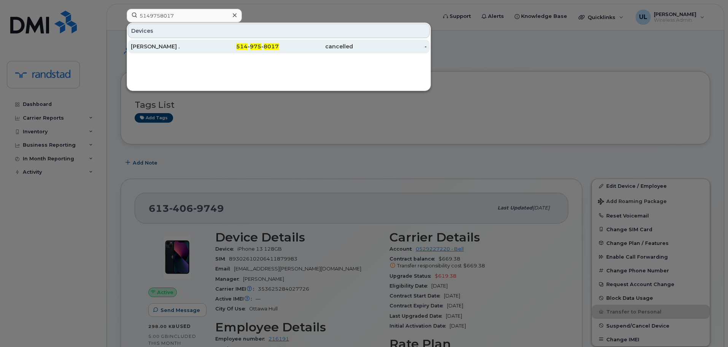
drag, startPoint x: 191, startPoint y: 53, endPoint x: 207, endPoint y: 51, distance: 15.7
click at [192, 52] on div "[PERSON_NAME] ." at bounding box center [168, 47] width 74 height 14
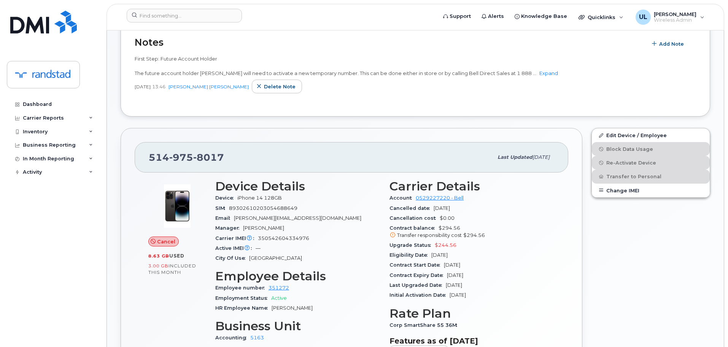
scroll to position [76, 0]
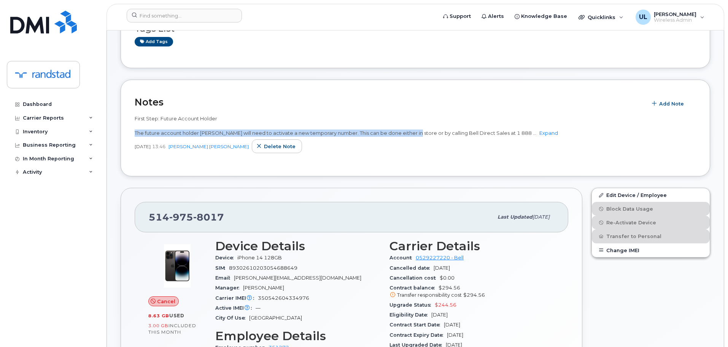
drag, startPoint x: 134, startPoint y: 133, endPoint x: 421, endPoint y: 133, distance: 286.6
click at [421, 133] on div "Notes Add Note First Step: Future Account Holder The future account holder Math…" at bounding box center [416, 128] width 590 height 97
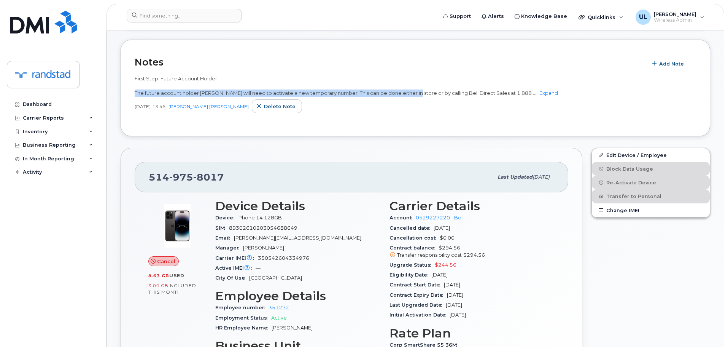
scroll to position [190, 0]
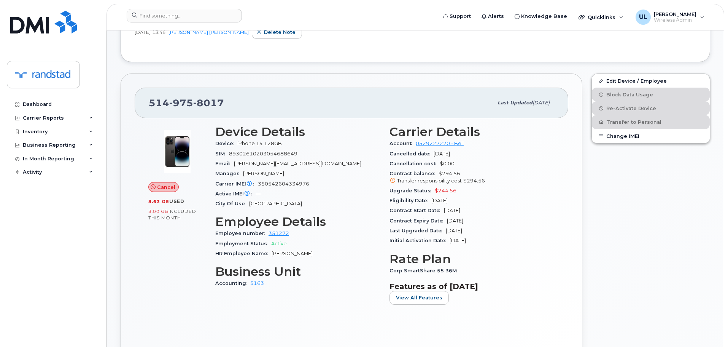
click at [296, 189] on div "Active IMEI Active IMEI is refreshed daily with a delay of up to 48 hours follo…" at bounding box center [297, 194] width 165 height 10
click at [292, 187] on div "Carrier IMEI Carrier IMEI is reported during the last billing cycle or change o…" at bounding box center [297, 184] width 165 height 10
copy span "350542604334976"
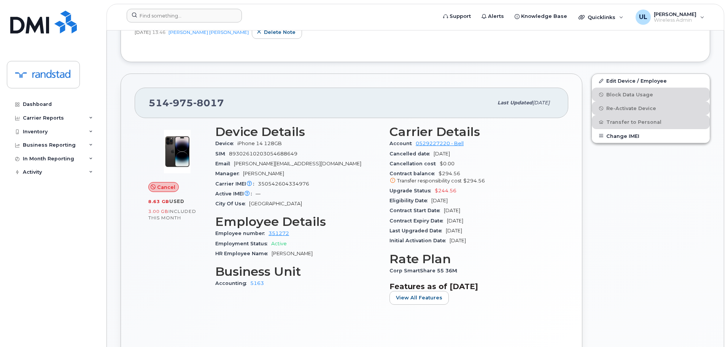
click at [212, 25] on div at bounding box center [279, 17] width 317 height 17
click at [213, 6] on header "Support Alerts Knowledge Base Quicklinks Suspend / Cancel Device Change SIM Car…" at bounding box center [416, 17] width 618 height 27
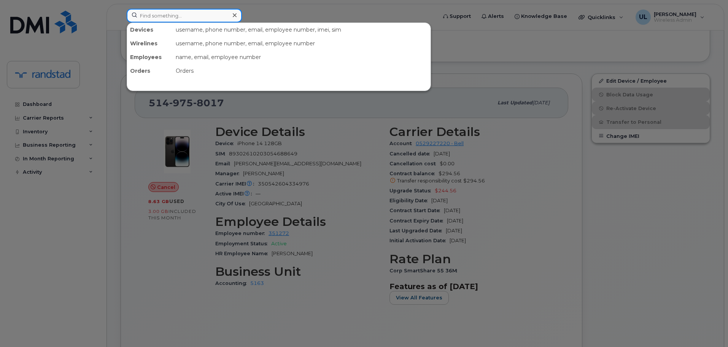
click at [217, 20] on input at bounding box center [184, 16] width 115 height 14
paste input "350542604334976"
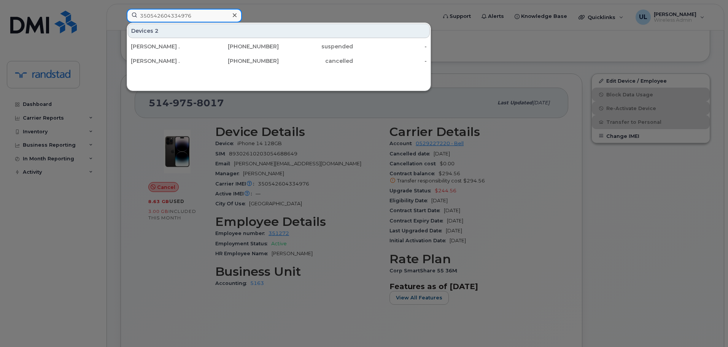
type input "350542604334976"
click at [215, 45] on div "438-458-2568" at bounding box center [242, 47] width 74 height 8
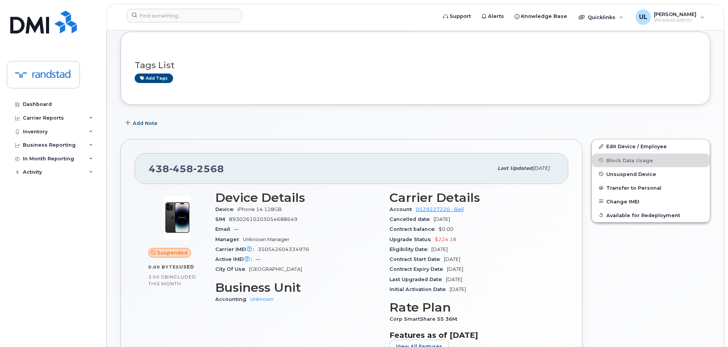
scroll to position [76, 0]
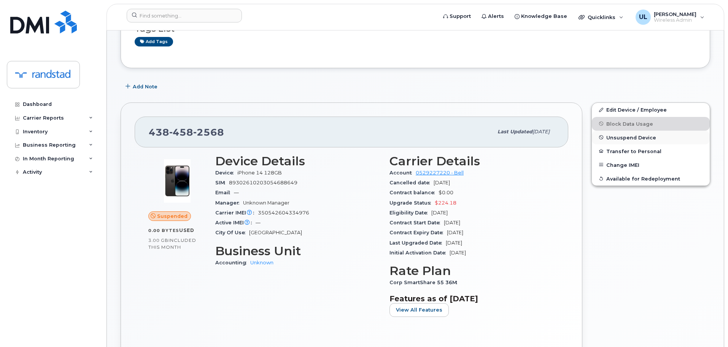
click at [612, 137] on span "Unsuspend Device" at bounding box center [632, 137] width 50 height 6
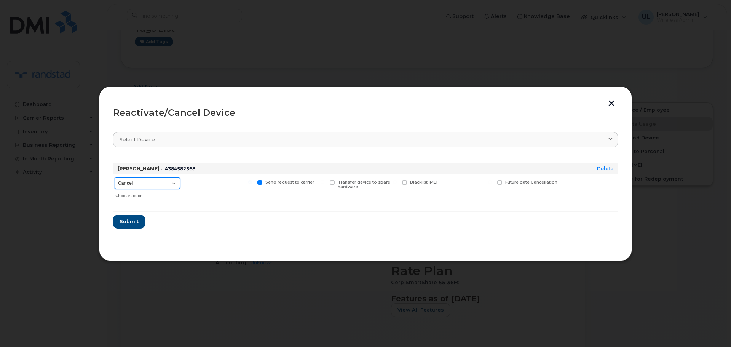
click at [120, 185] on select "Cancel Suspend - Extend Suspension Reactivate" at bounding box center [147, 182] width 65 height 11
select select "[object Object]"
click at [115, 177] on select "Cancel Suspend - Extend Suspension Reactivate" at bounding box center [147, 182] width 65 height 11
click at [132, 221] on span "Submit" at bounding box center [128, 221] width 19 height 7
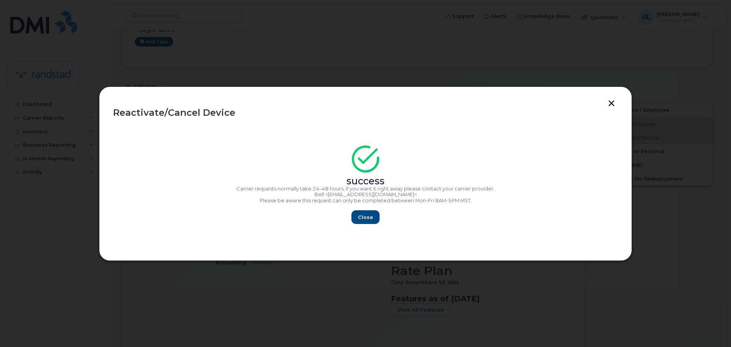
click at [362, 209] on div "success Carrier requests normally take 24–48 hours, if you want it right away p…" at bounding box center [365, 187] width 505 height 74
click at [366, 216] on span "Close" at bounding box center [365, 216] width 15 height 7
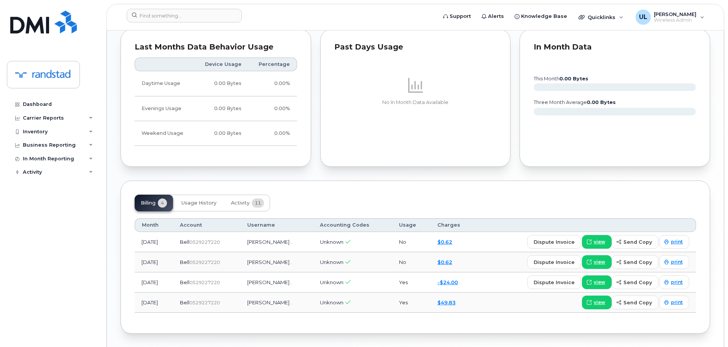
scroll to position [456, 0]
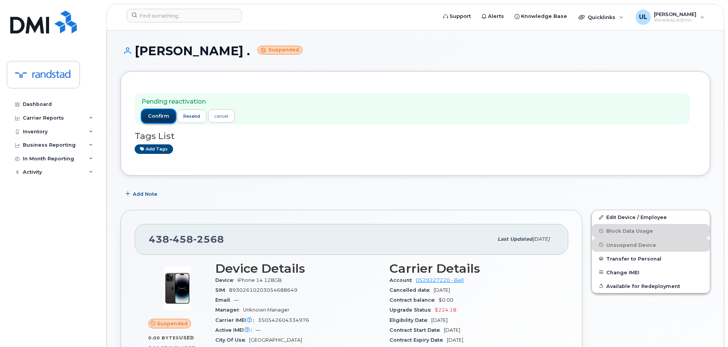
click at [158, 118] on span "confirm" at bounding box center [158, 116] width 21 height 7
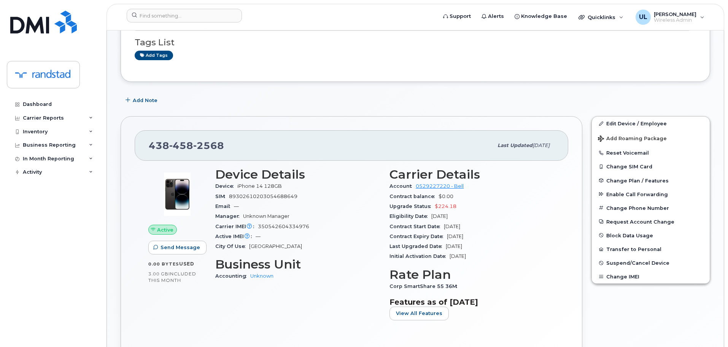
scroll to position [76, 0]
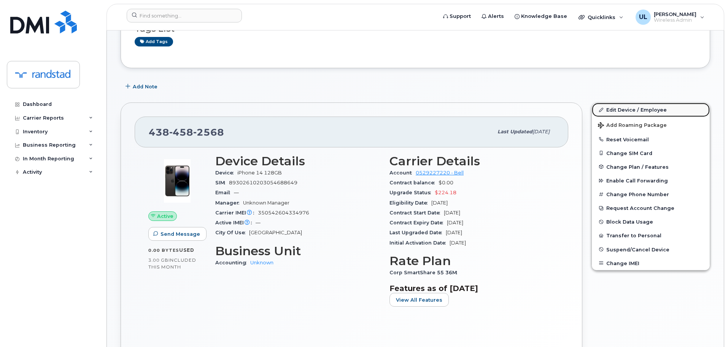
click at [611, 112] on link "Edit Device / Employee" at bounding box center [651, 110] width 118 height 14
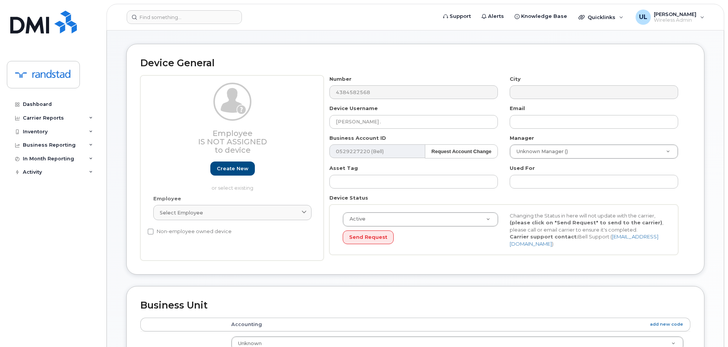
scroll to position [38, 0]
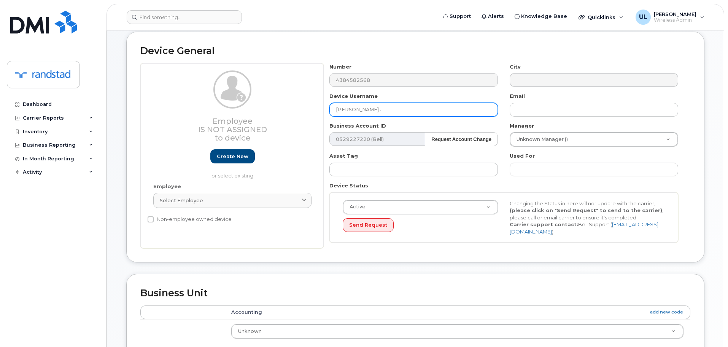
click at [434, 106] on input "[PERSON_NAME] ." at bounding box center [414, 110] width 169 height 14
paste input "[PERSON_NAME]"
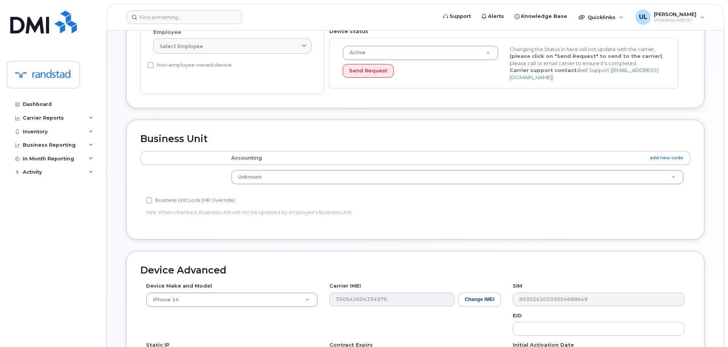
scroll to position [323, 0]
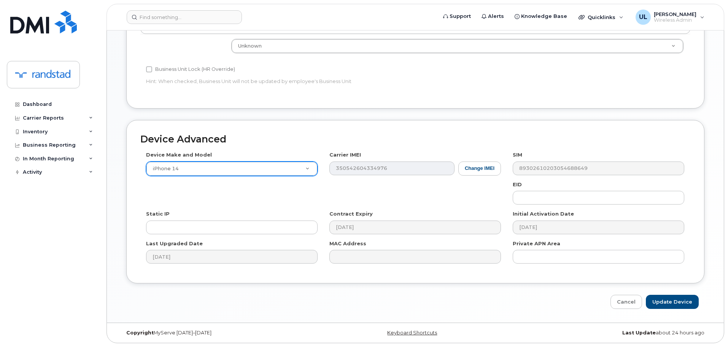
type input "Lorry Minzunza"
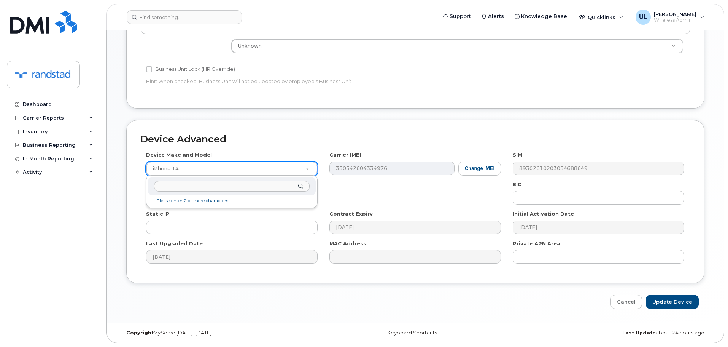
click at [209, 187] on input "text" at bounding box center [232, 186] width 156 height 11
type input "iphone unk"
select select "185"
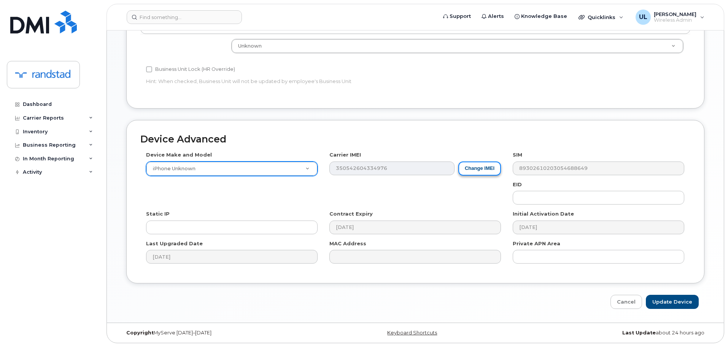
click at [470, 173] on button "Change IMEI" at bounding box center [480, 168] width 43 height 14
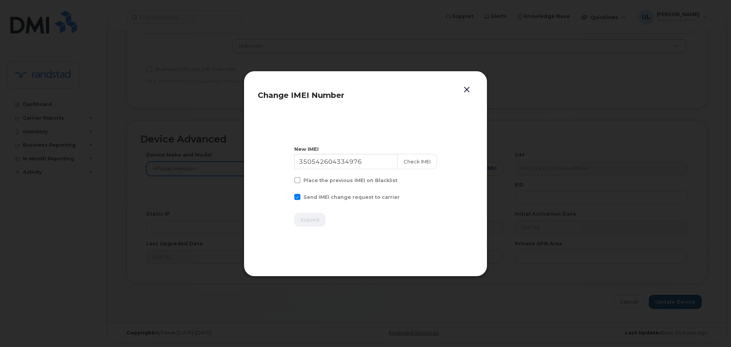
click at [466, 89] on button "button" at bounding box center [466, 89] width 11 height 11
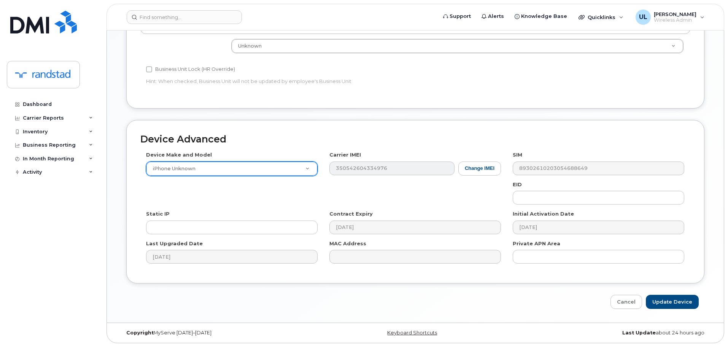
click at [648, 299] on div "Cancel Update Device" at bounding box center [415, 302] width 578 height 14
click at [655, 301] on input "Update Device" at bounding box center [672, 302] width 53 height 14
type input "Saving..."
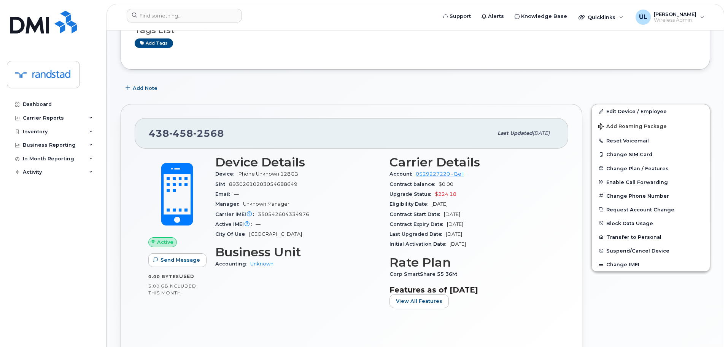
scroll to position [145, 0]
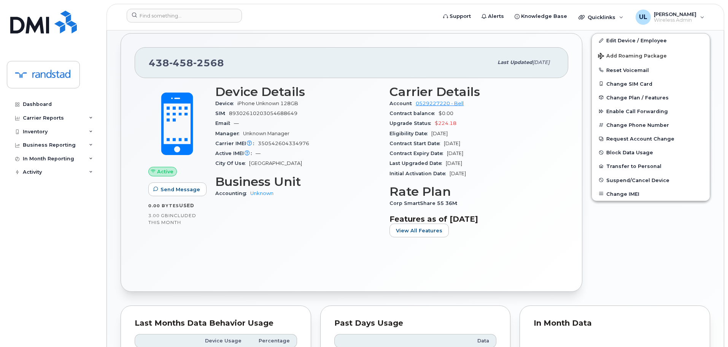
click at [216, 71] on div "[PHONE_NUMBER] Last updated [DATE]" at bounding box center [352, 62] width 434 height 30
click at [215, 71] on div "[PHONE_NUMBER] Last updated [DATE]" at bounding box center [352, 62] width 434 height 30
copy span "[PHONE_NUMBER]"
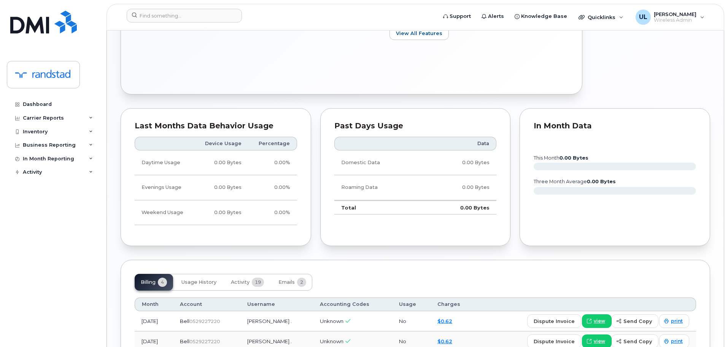
scroll to position [446, 0]
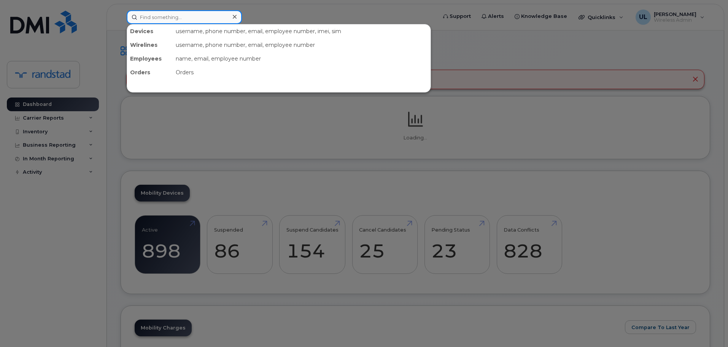
drag, startPoint x: 218, startPoint y: 12, endPoint x: 214, endPoint y: 22, distance: 10.2
click at [218, 13] on input at bounding box center [184, 17] width 115 height 14
paste input "Djennane"
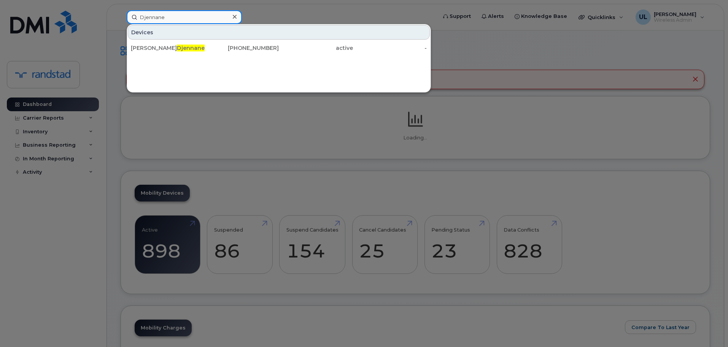
type input "Djennane"
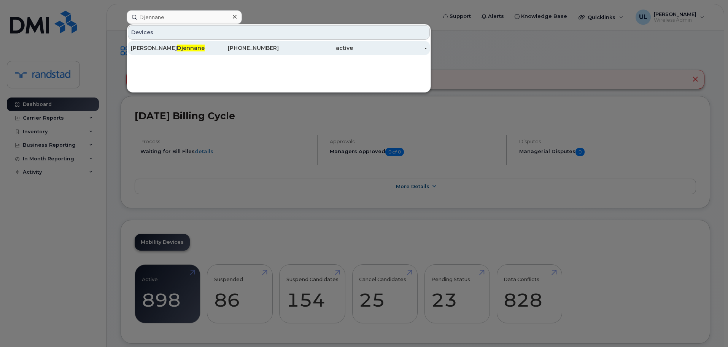
click at [180, 49] on div "Liza Djennane" at bounding box center [168, 48] width 74 height 8
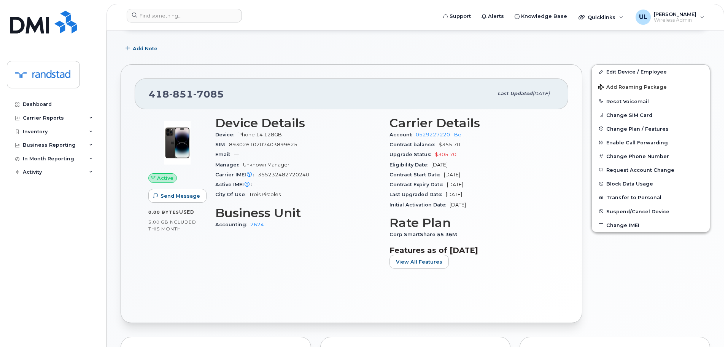
click at [284, 174] on span "355232482720240" at bounding box center [283, 175] width 51 height 6
copy span "355232482720240"
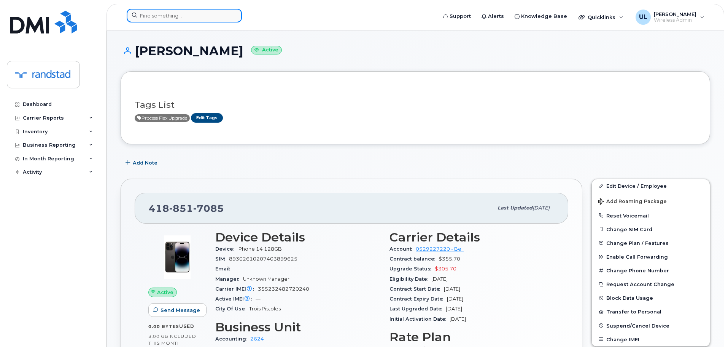
click at [213, 16] on input at bounding box center [184, 16] width 115 height 14
paste input "355232482720240"
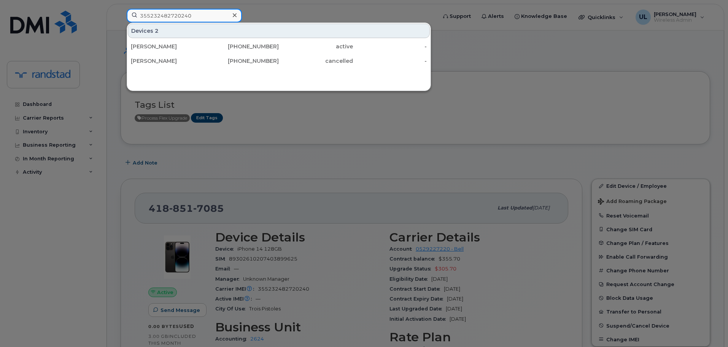
type input "355232482720240"
click at [304, 174] on div at bounding box center [364, 173] width 728 height 347
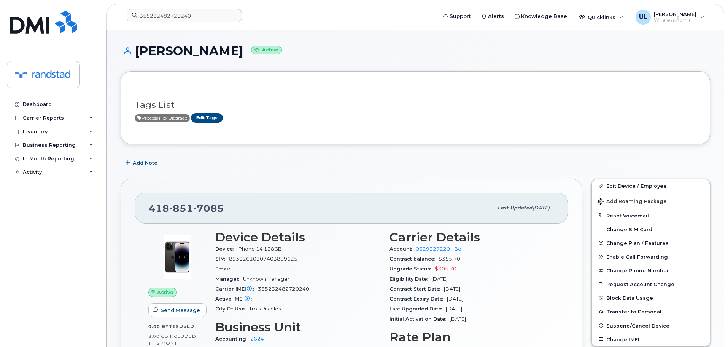
click at [198, 207] on span "7085" at bounding box center [208, 207] width 31 height 11
copy span "[PHONE_NUMBER]"
